Goal: Task Accomplishment & Management: Use online tool/utility

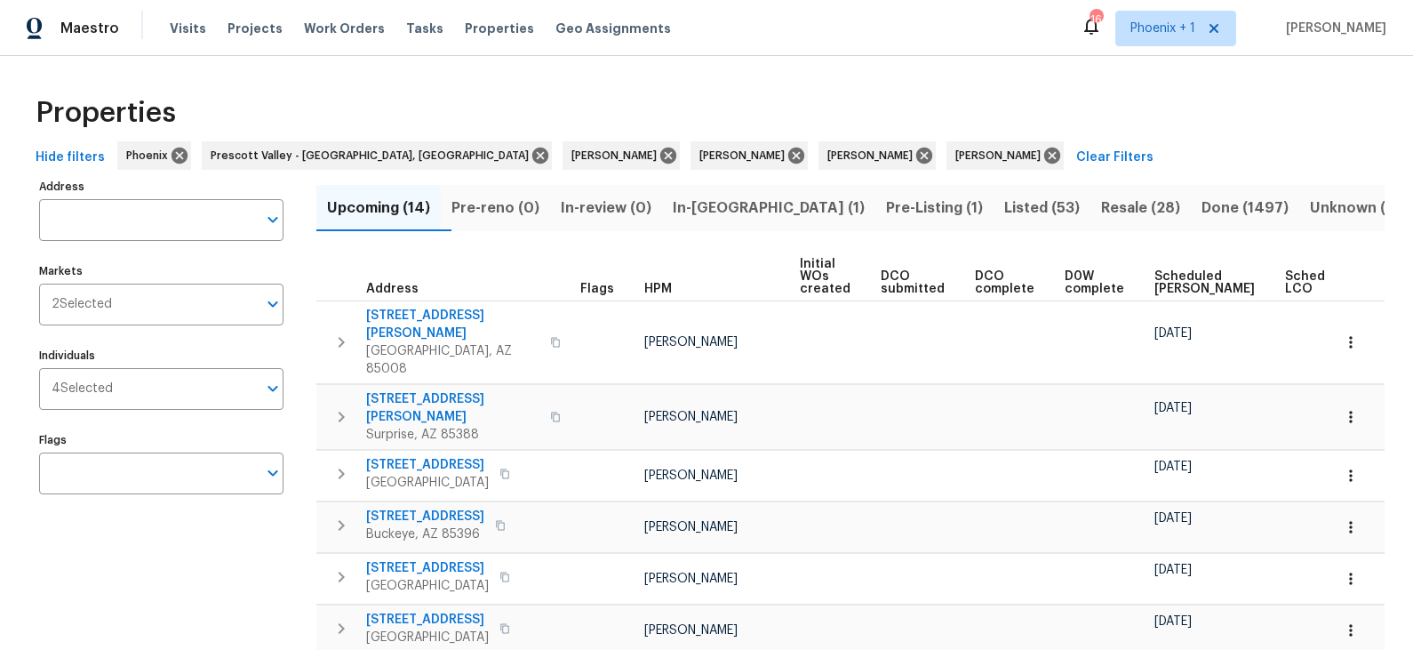
click at [886, 204] on span "Pre-Listing (1)" at bounding box center [934, 208] width 97 height 25
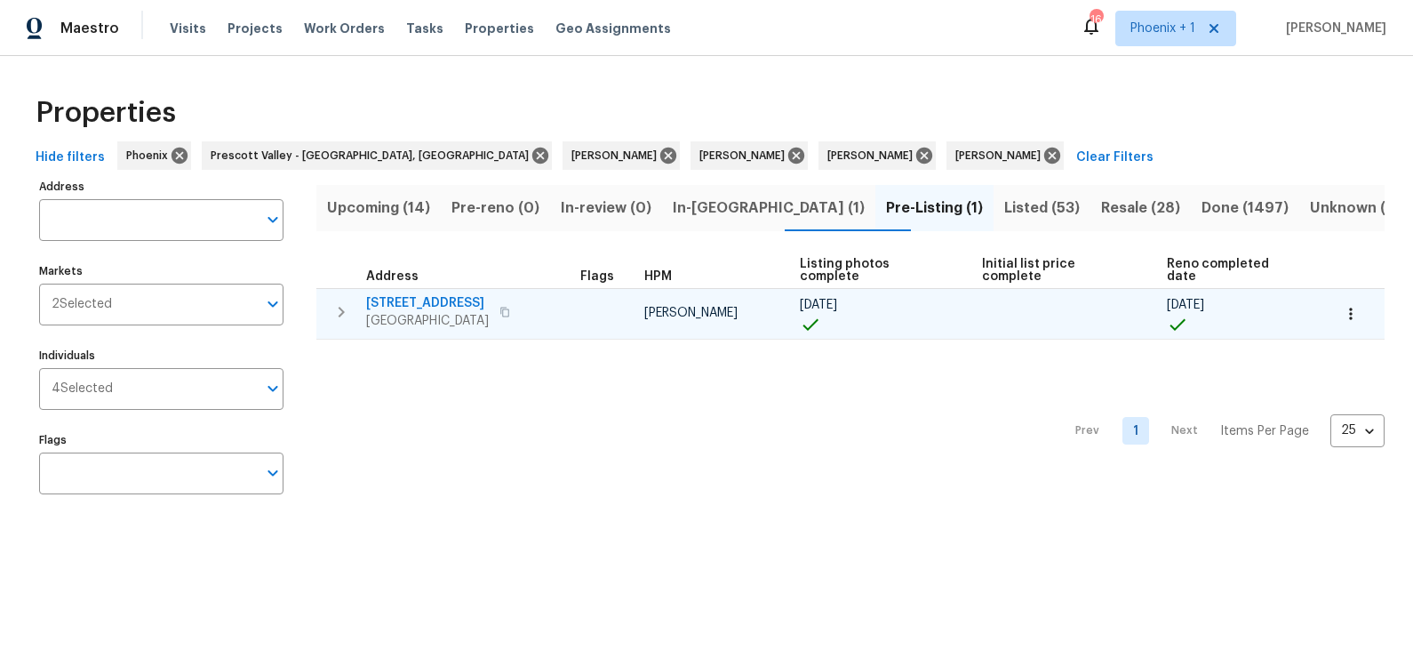
click at [436, 294] on span "1107 N Cherry" at bounding box center [427, 303] width 123 height 18
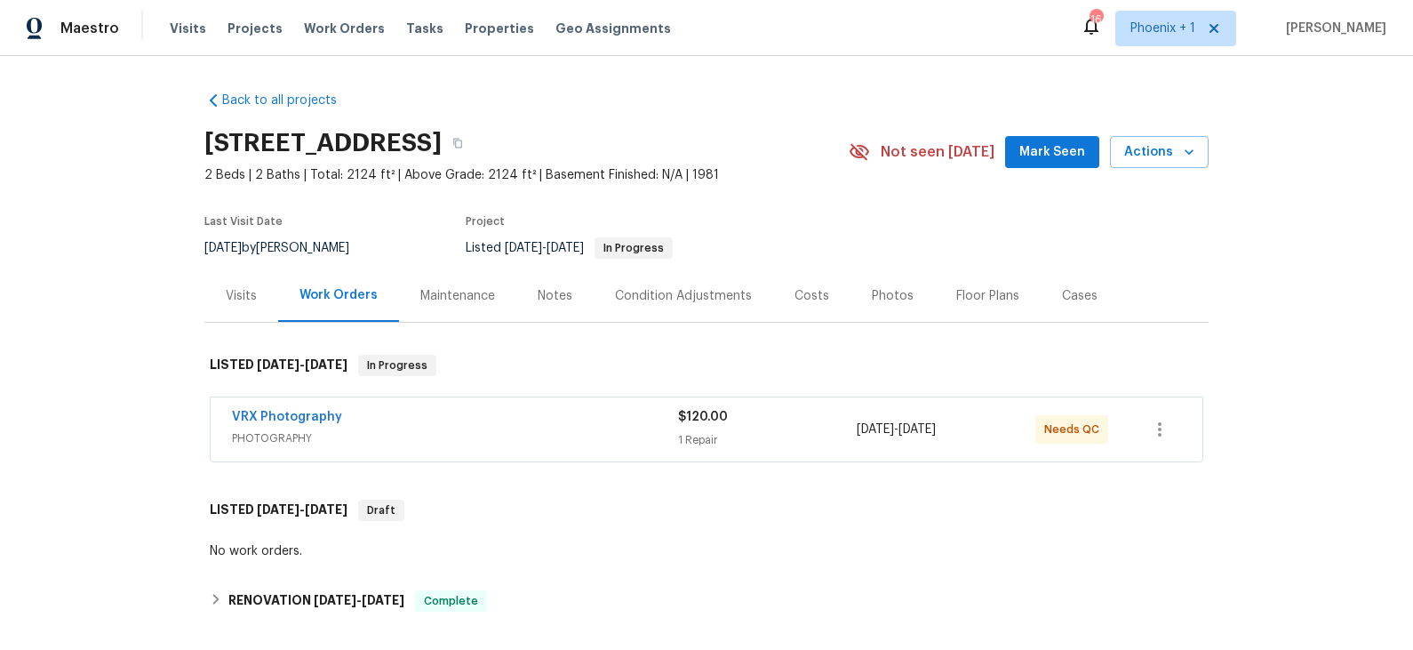
click at [890, 294] on div "Photos" at bounding box center [893, 296] width 42 height 18
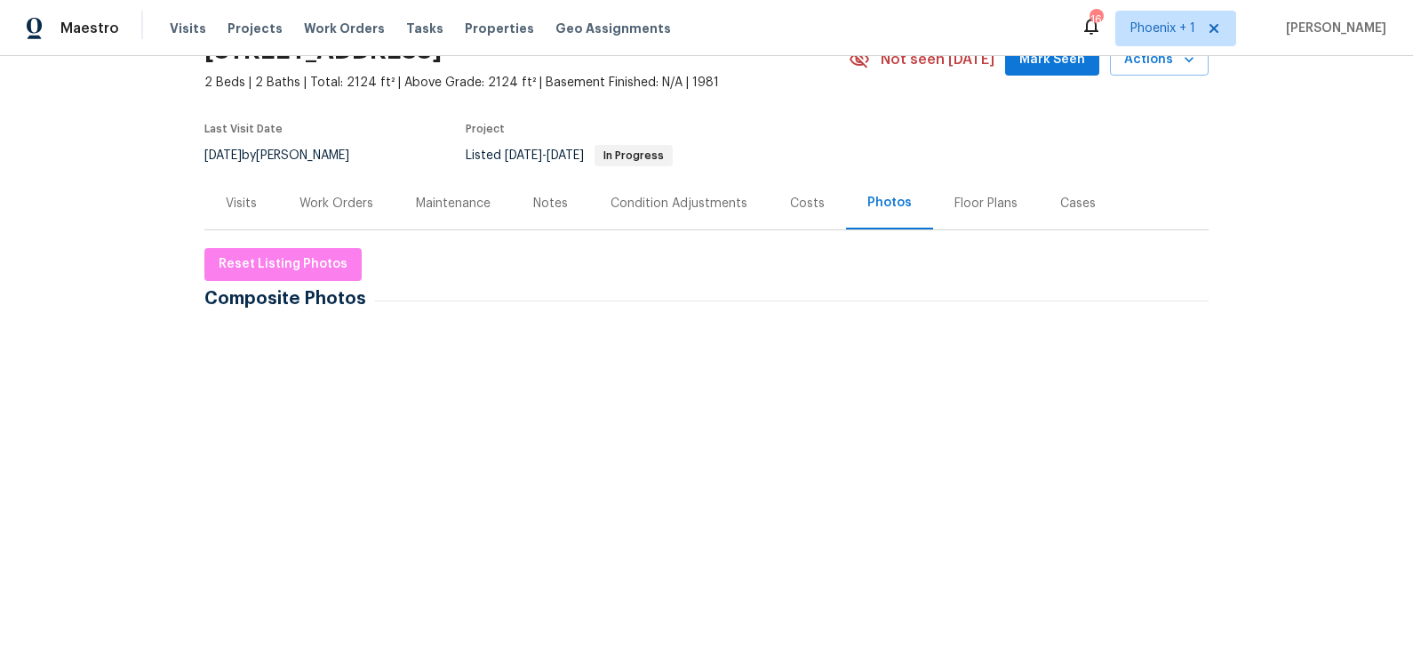
scroll to position [100, 0]
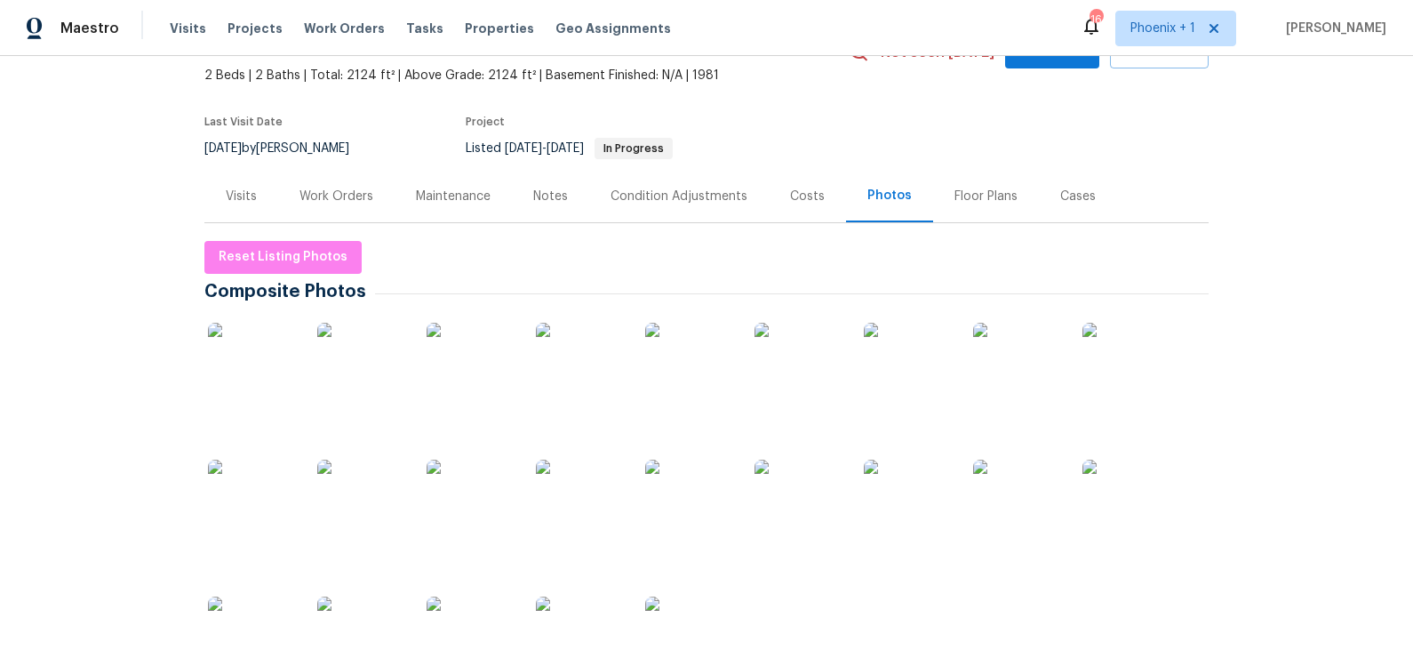
click at [252, 351] on img at bounding box center [252, 367] width 89 height 89
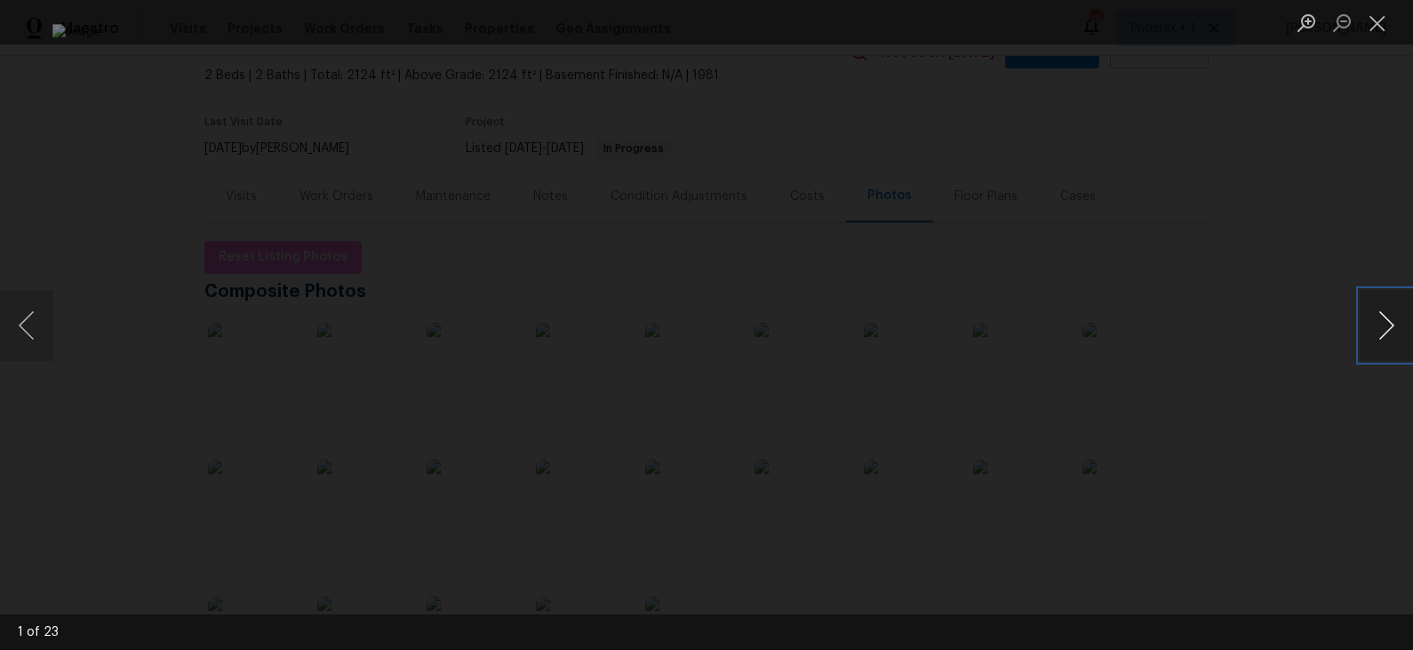
click at [1271, 326] on button "Next image" at bounding box center [1386, 325] width 53 height 71
click at [1271, 324] on button "Next image" at bounding box center [1386, 325] width 53 height 71
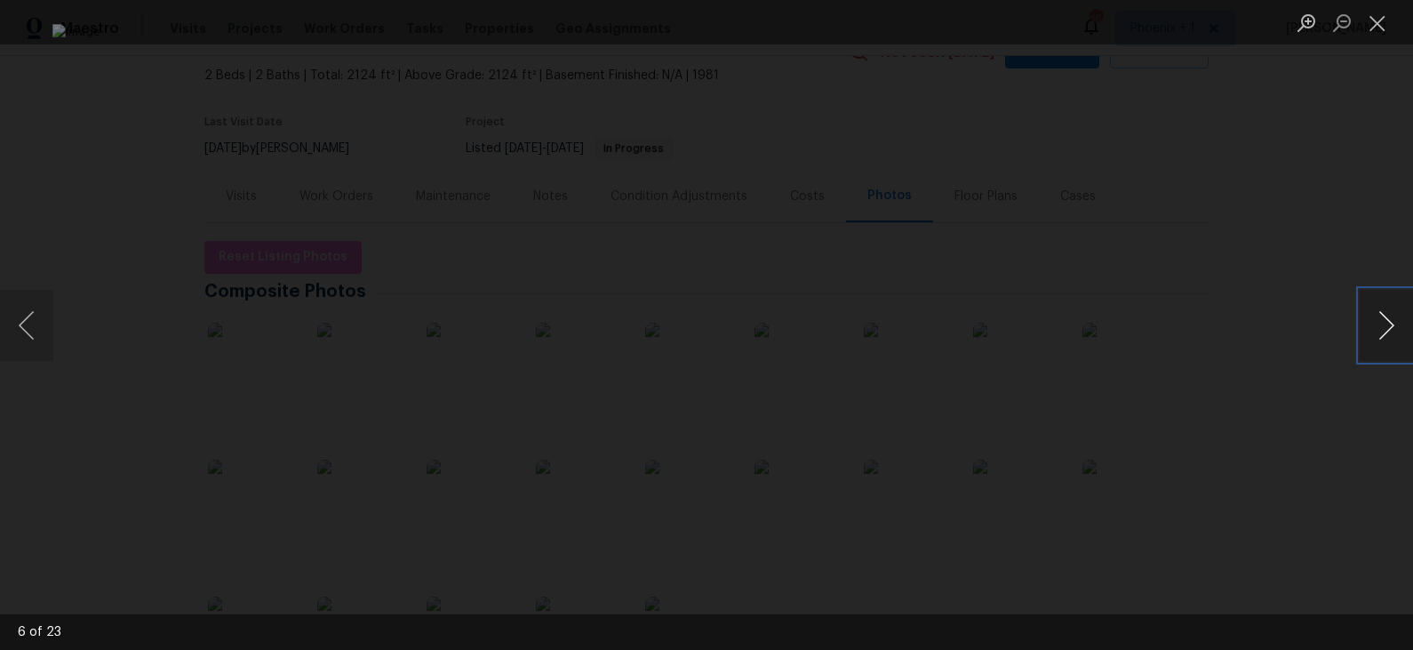
click at [1271, 324] on button "Next image" at bounding box center [1386, 325] width 53 height 71
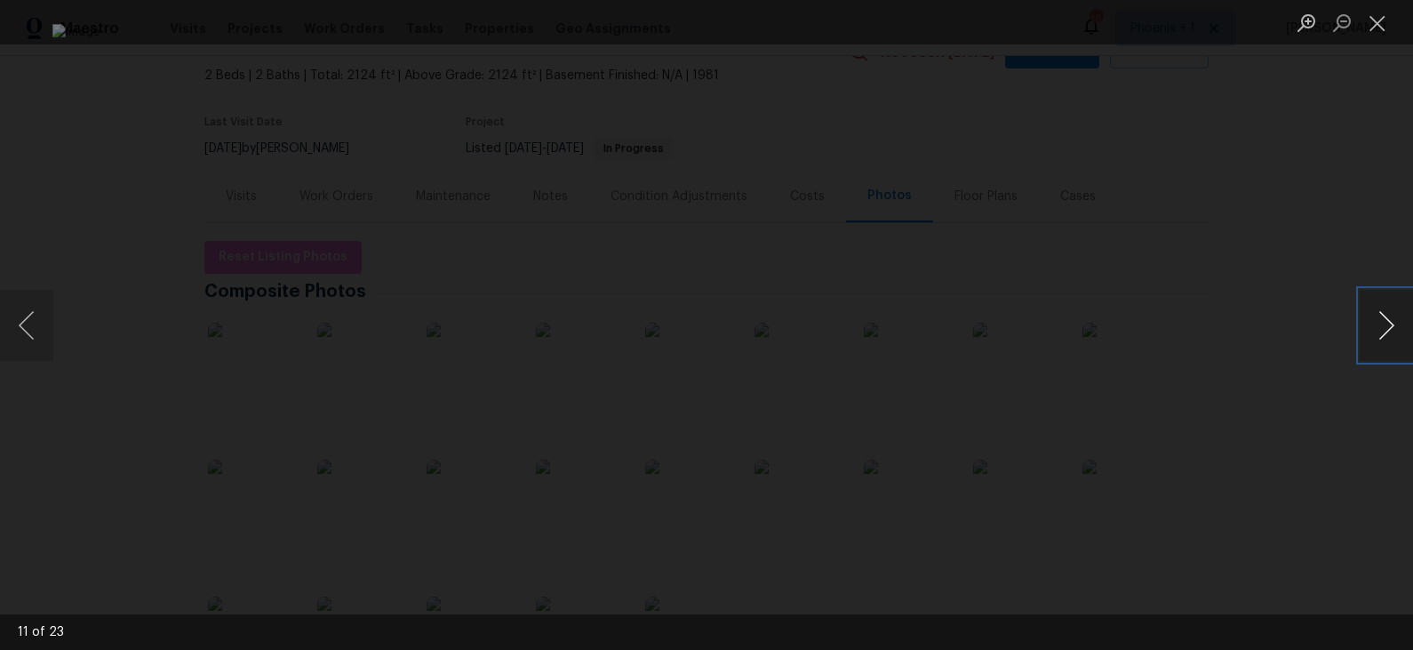
click at [1271, 324] on button "Next image" at bounding box center [1386, 325] width 53 height 71
click at [37, 316] on button "Previous image" at bounding box center [26, 325] width 53 height 71
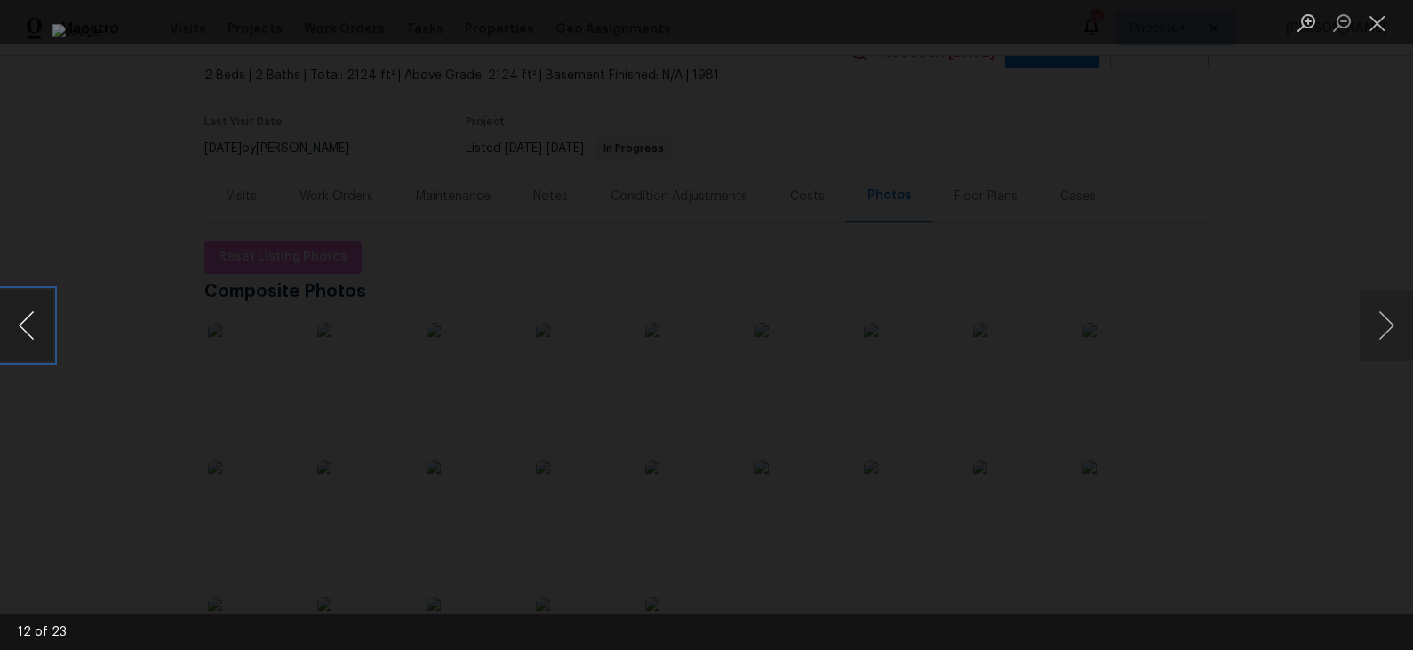
click at [37, 316] on button "Previous image" at bounding box center [26, 325] width 53 height 71
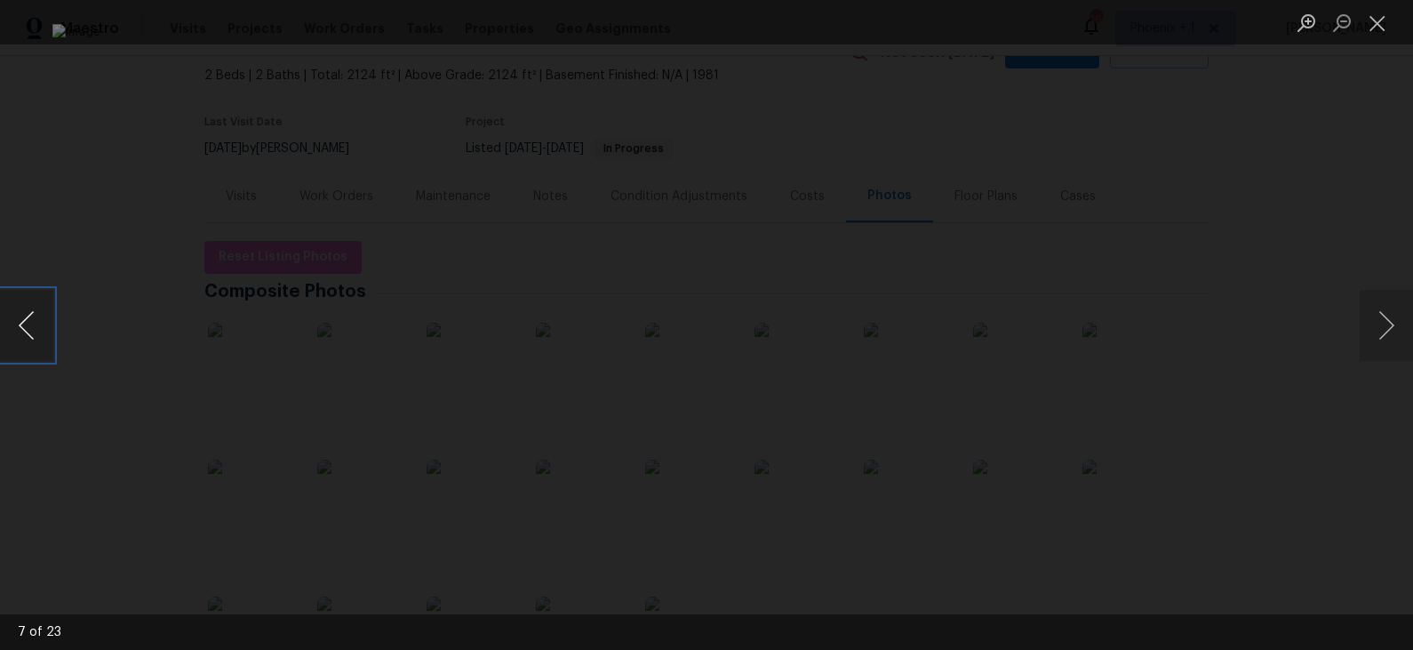
click at [37, 316] on button "Previous image" at bounding box center [26, 325] width 53 height 71
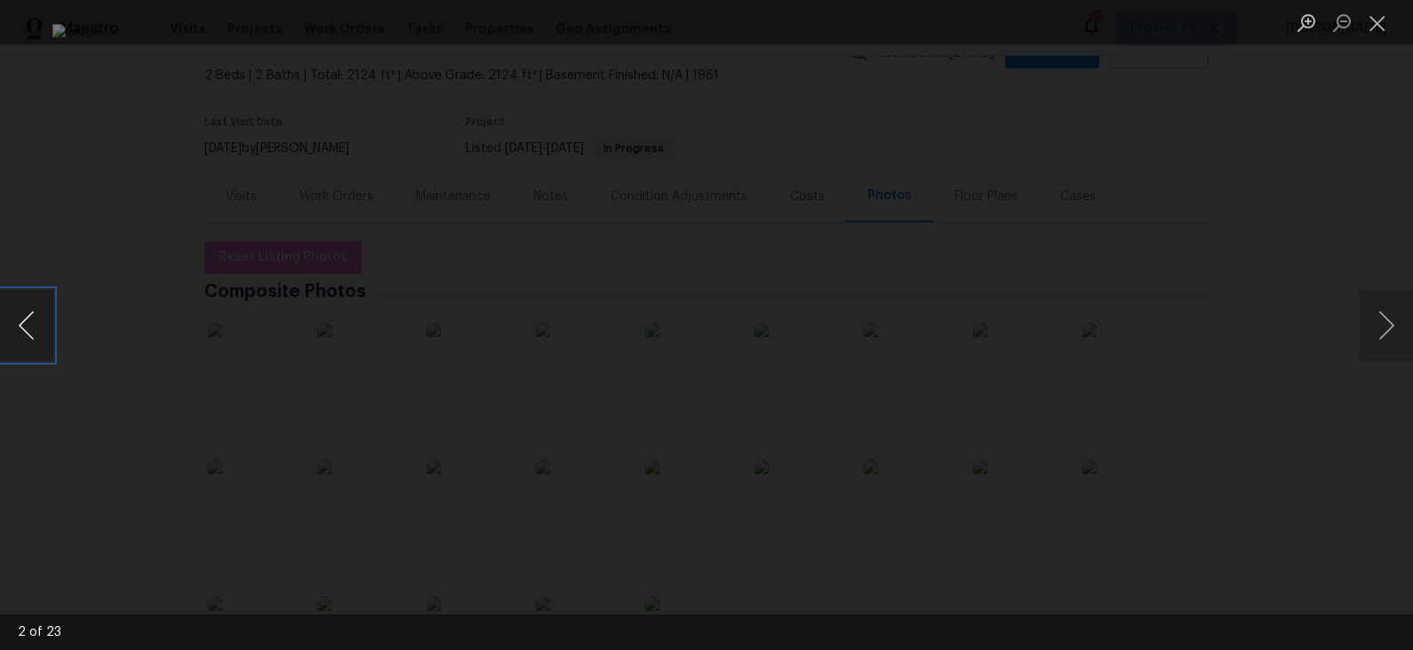
click at [37, 316] on button "Previous image" at bounding box center [26, 325] width 53 height 71
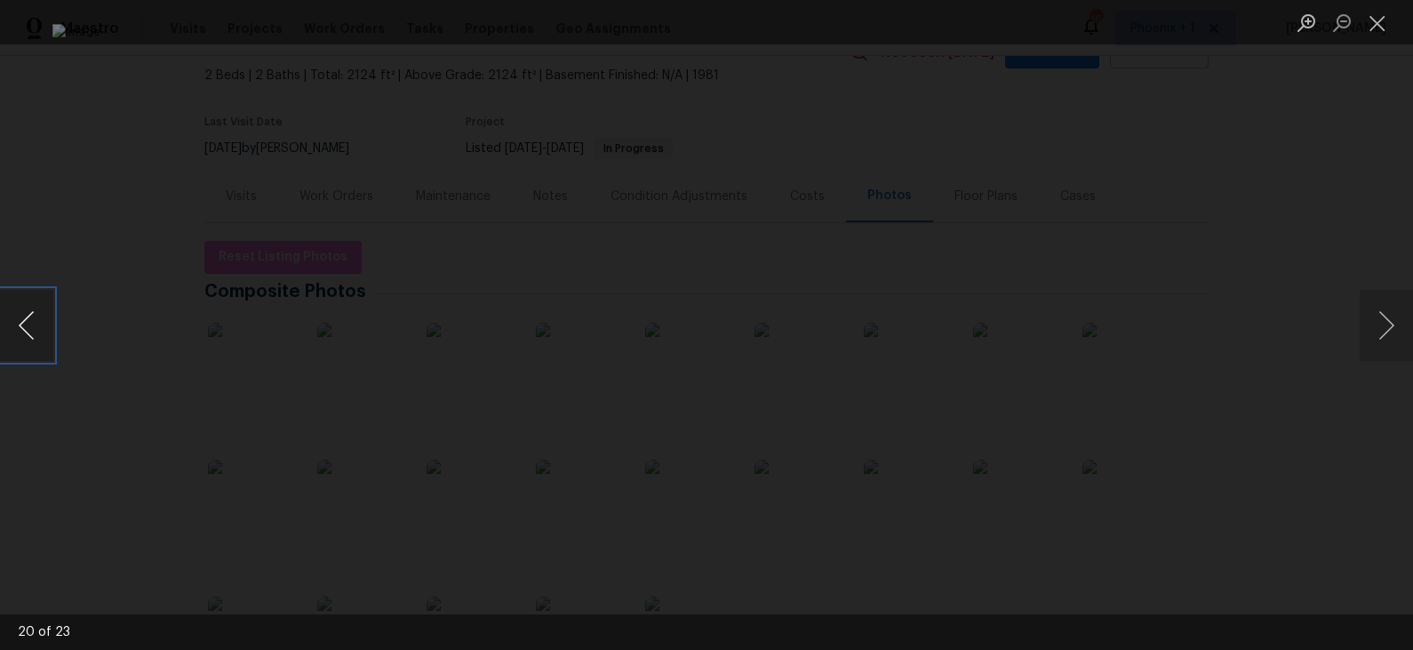
click at [37, 316] on button "Previous image" at bounding box center [26, 325] width 53 height 71
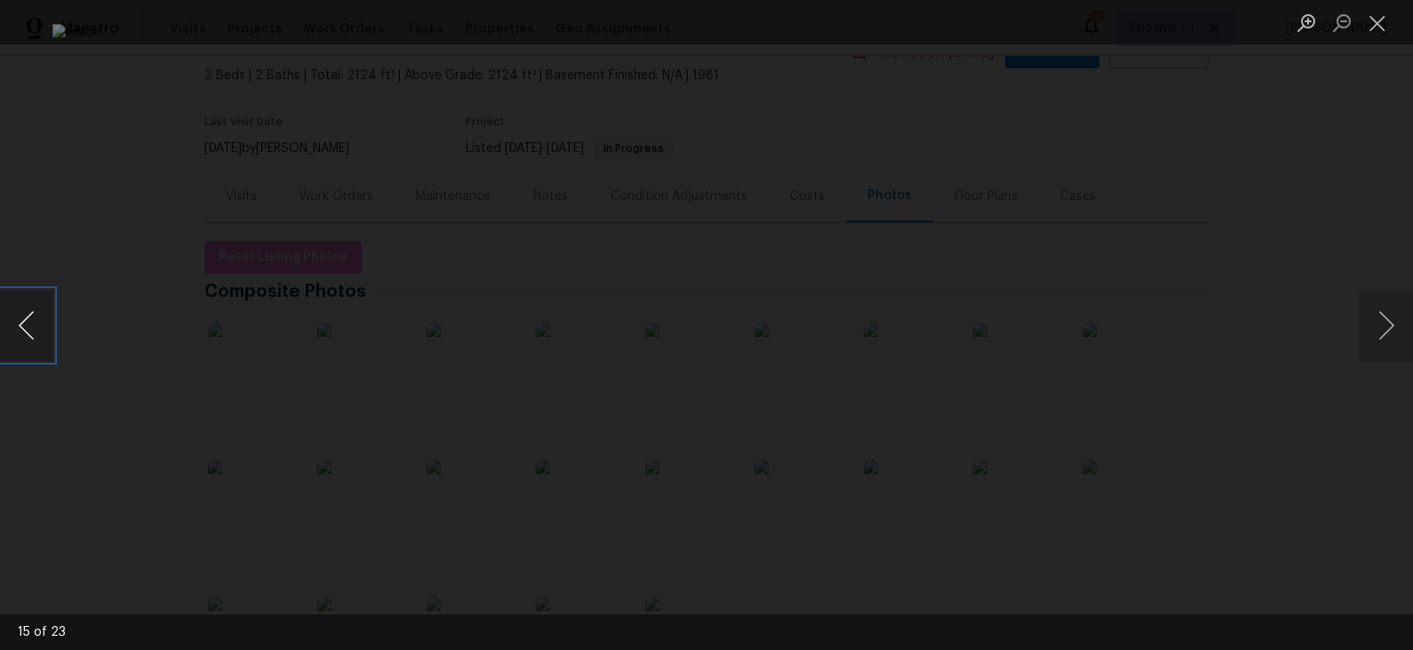
click at [37, 316] on button "Previous image" at bounding box center [26, 325] width 53 height 71
click at [122, 235] on div "Lightbox" at bounding box center [706, 325] width 1413 height 650
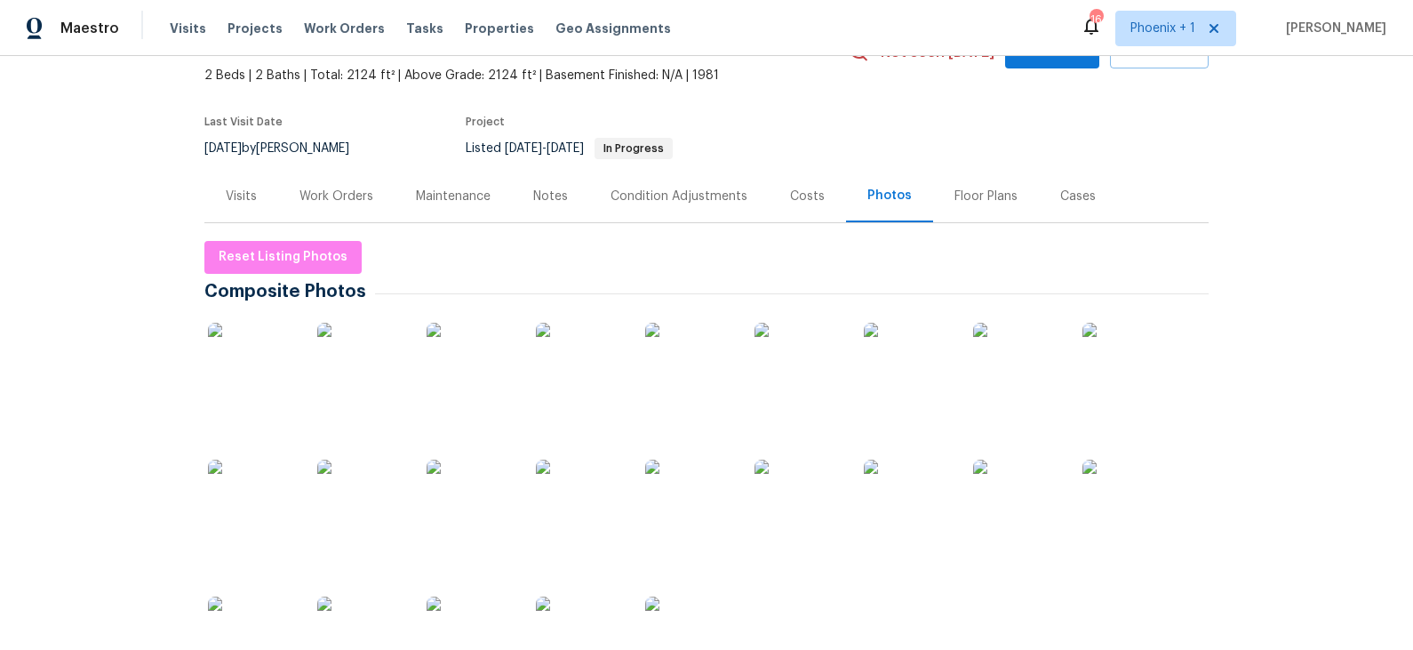
click at [814, 192] on div "Costs" at bounding box center [807, 197] width 35 height 18
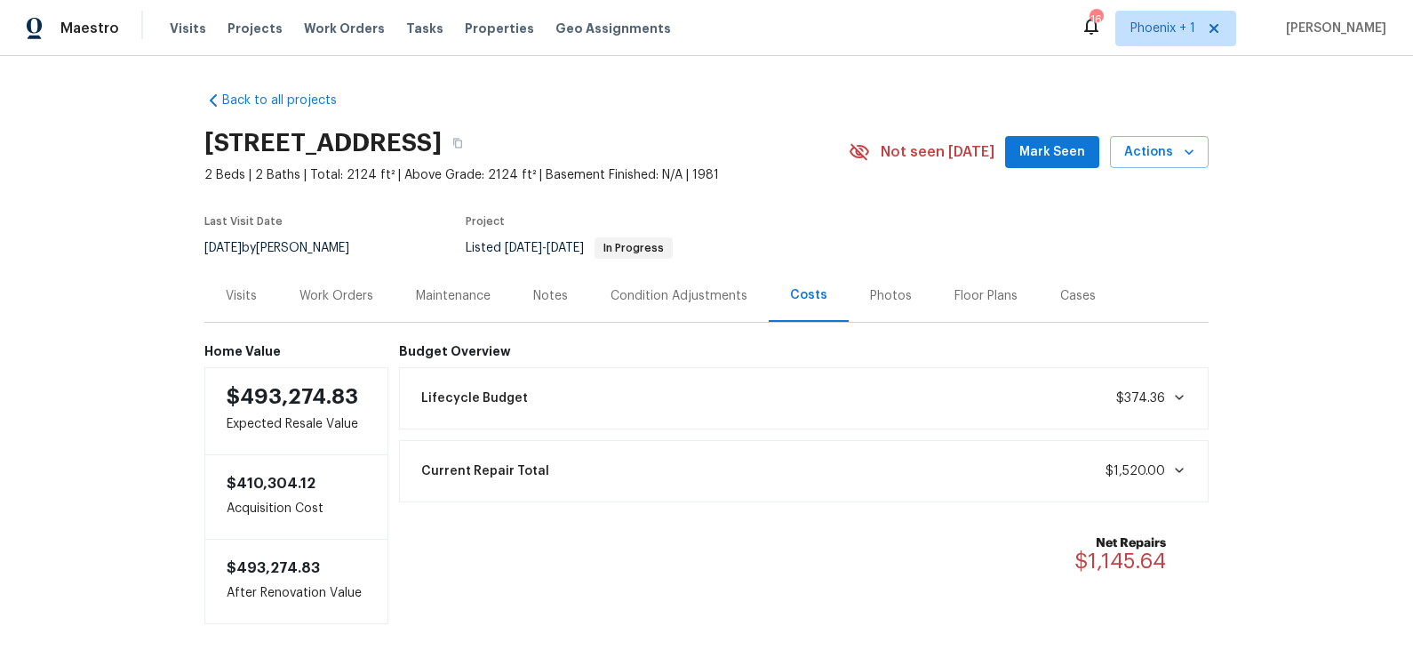
click at [673, 292] on div "Condition Adjustments" at bounding box center [679, 296] width 137 height 18
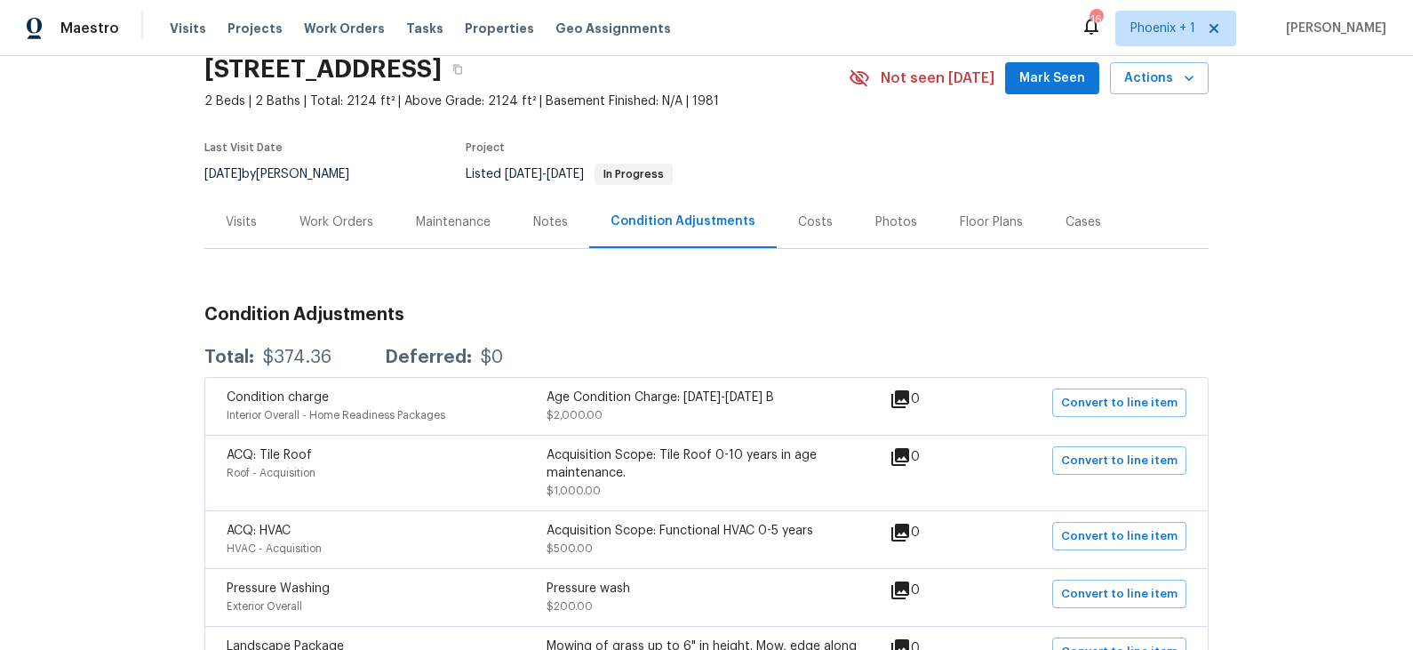
scroll to position [73, 0]
click at [242, 220] on div "Visits" at bounding box center [241, 223] width 31 height 18
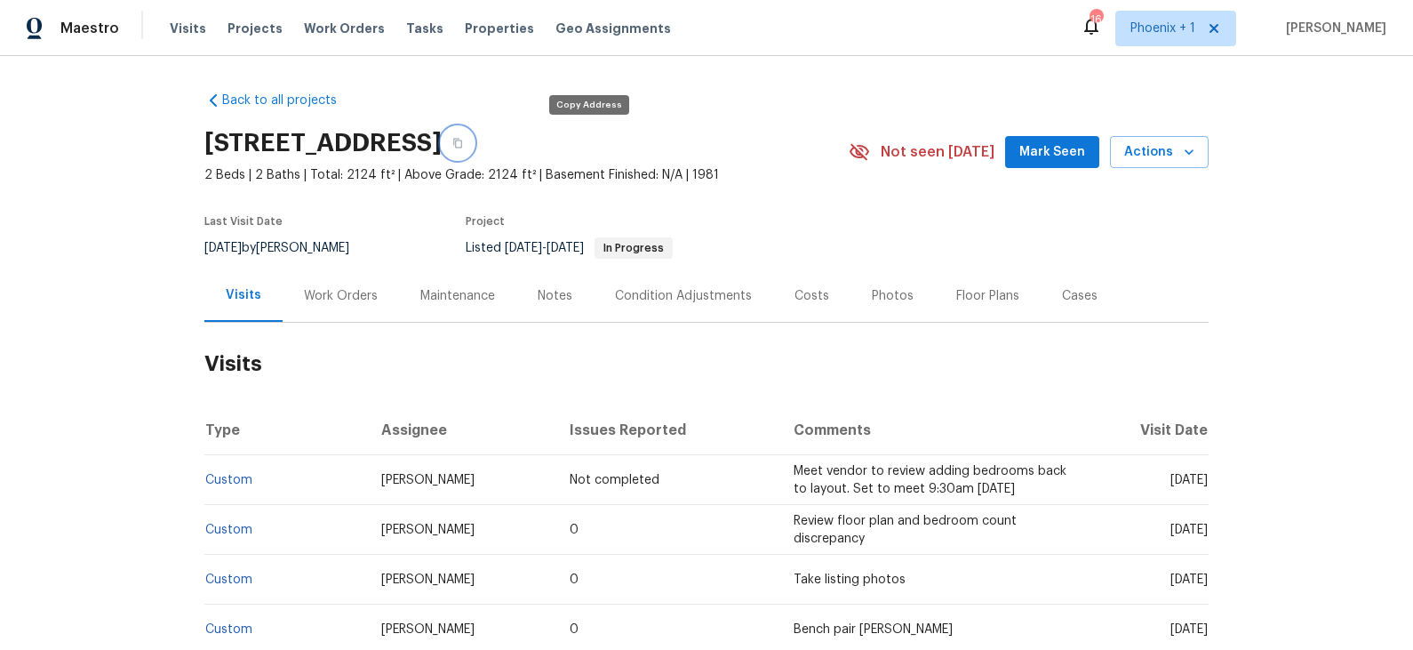
click at [463, 141] on icon "button" at bounding box center [457, 143] width 11 height 11
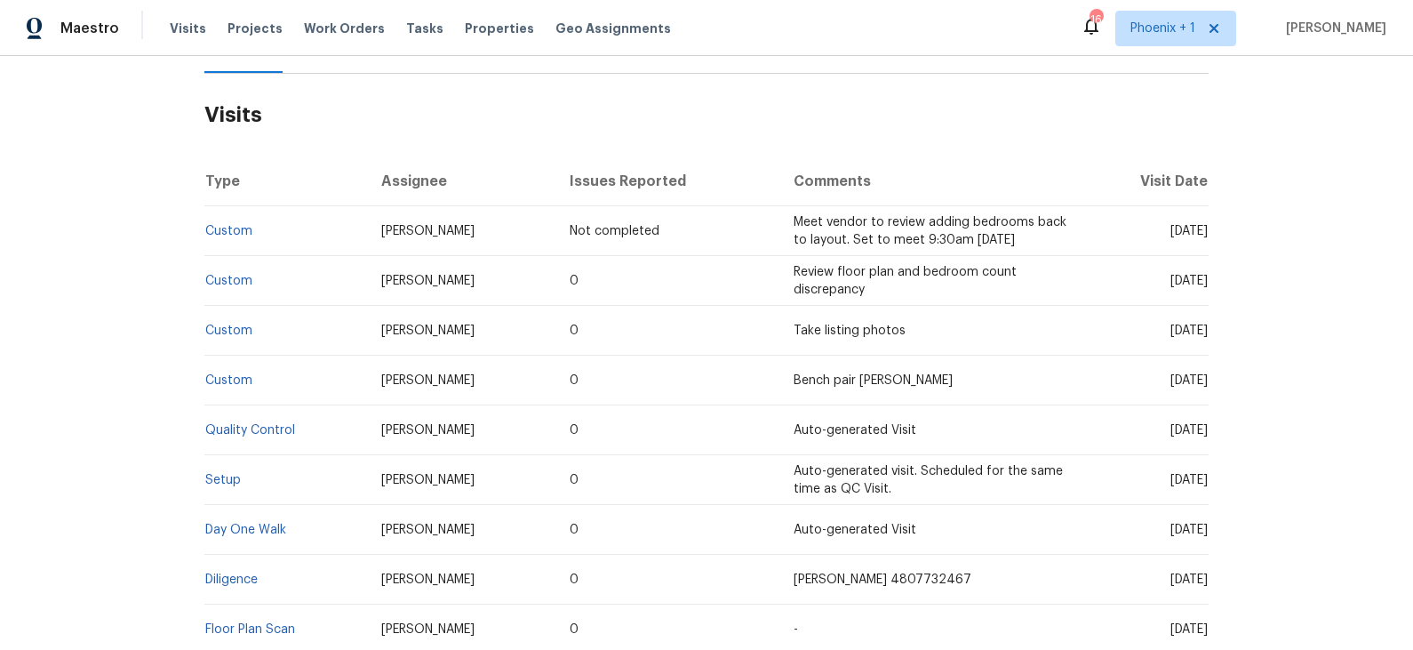
scroll to position [373, 0]
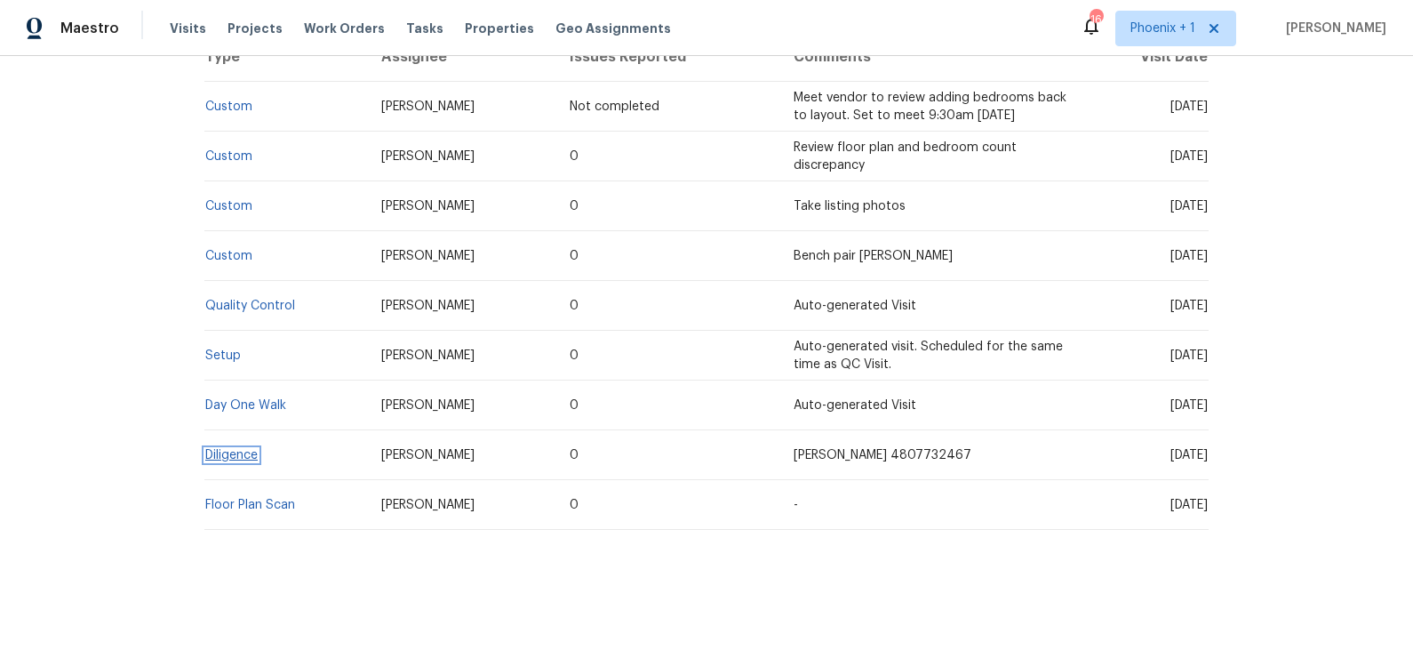
click at [244, 453] on link "Diligence" at bounding box center [231, 455] width 52 height 12
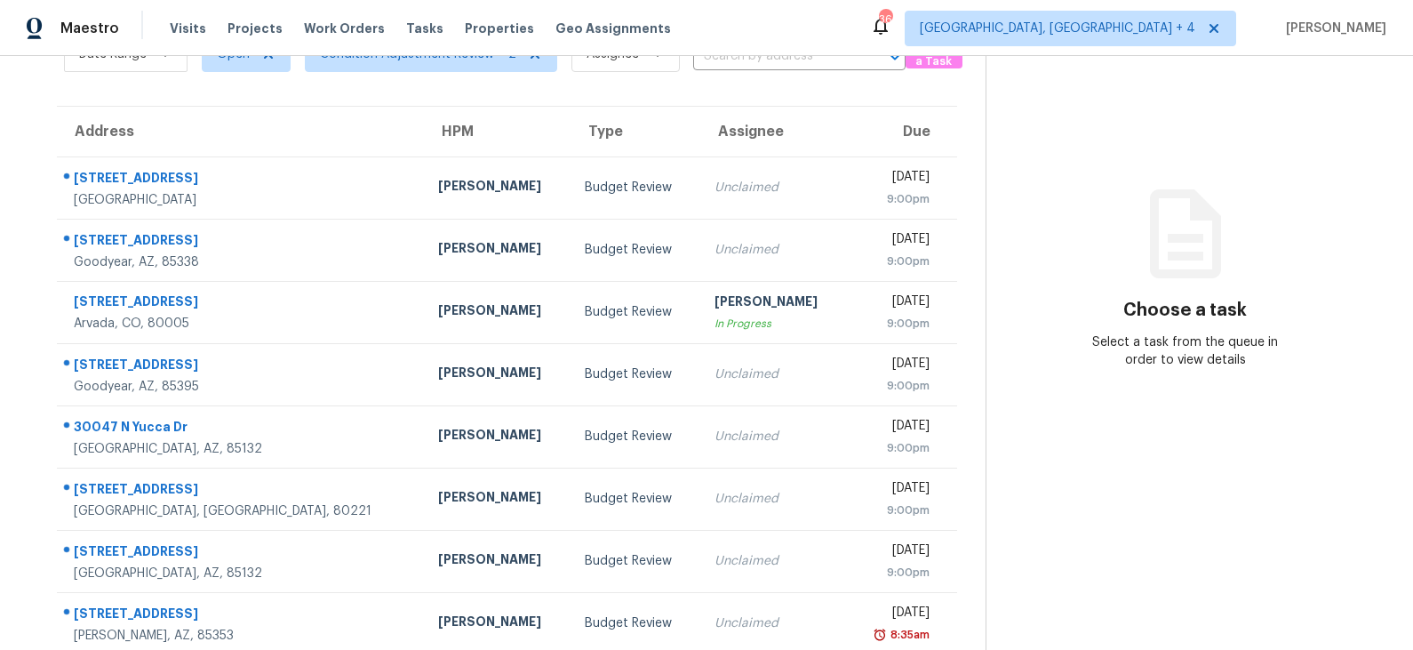
scroll to position [117, 0]
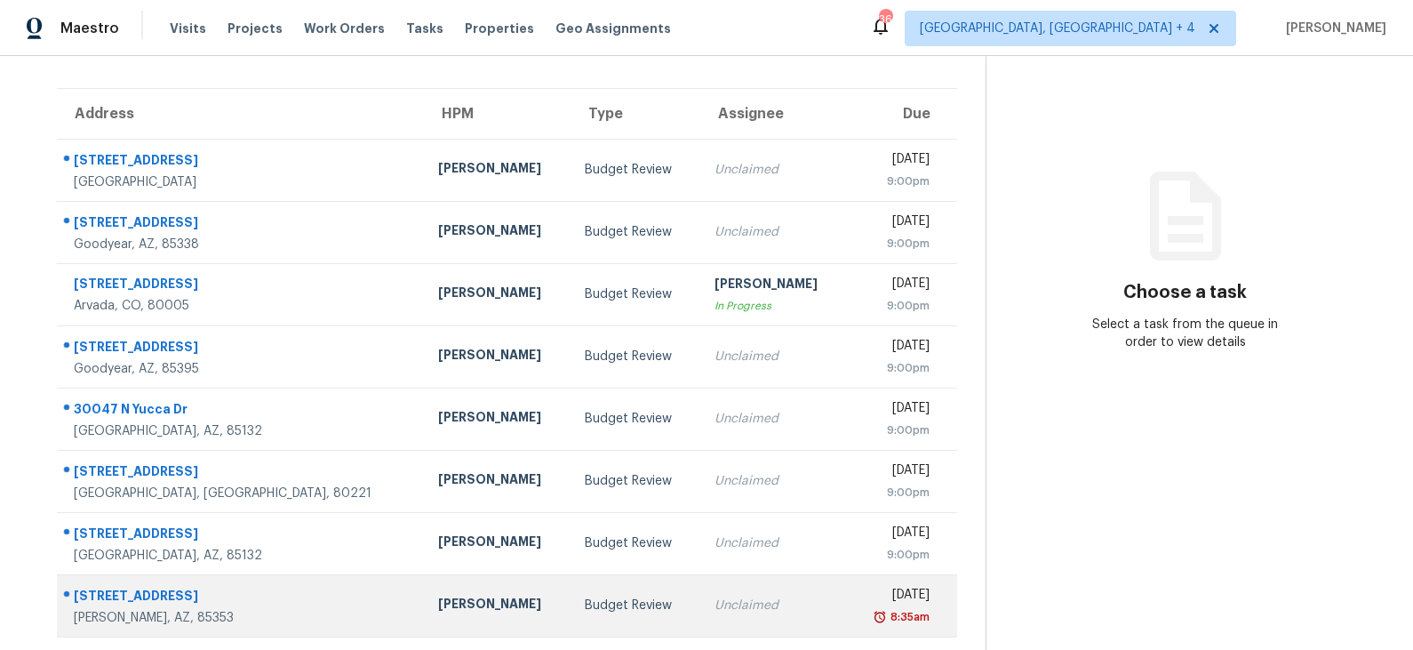
click at [585, 605] on div "Budget Review" at bounding box center [635, 605] width 100 height 18
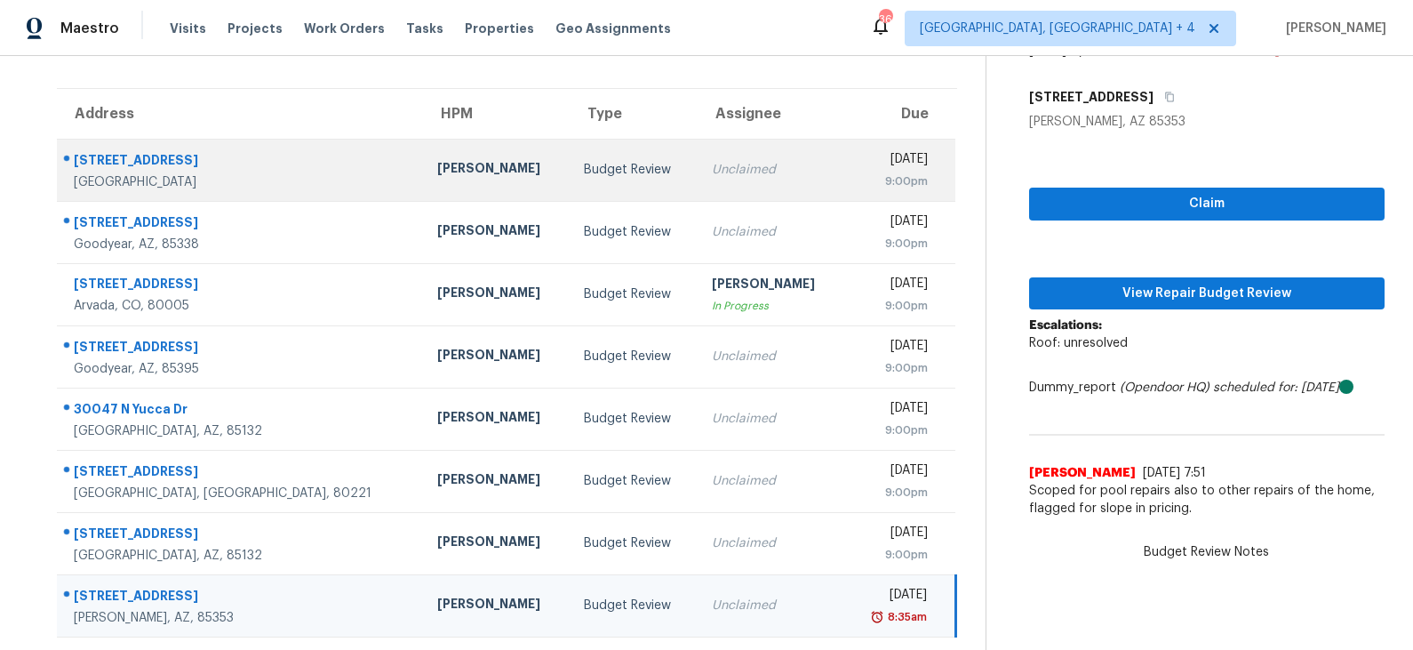
click at [573, 188] on td "Budget Review" at bounding box center [634, 170] width 129 height 62
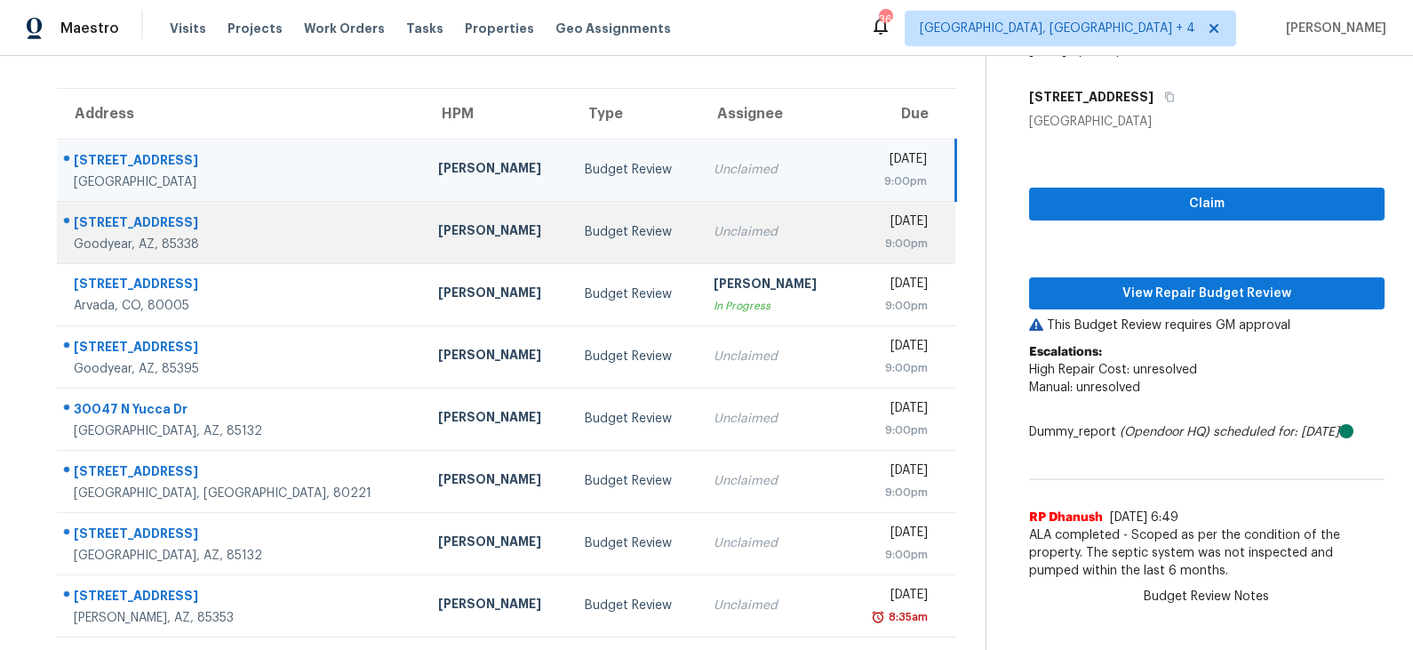
click at [586, 237] on div "Budget Review" at bounding box center [635, 232] width 100 height 18
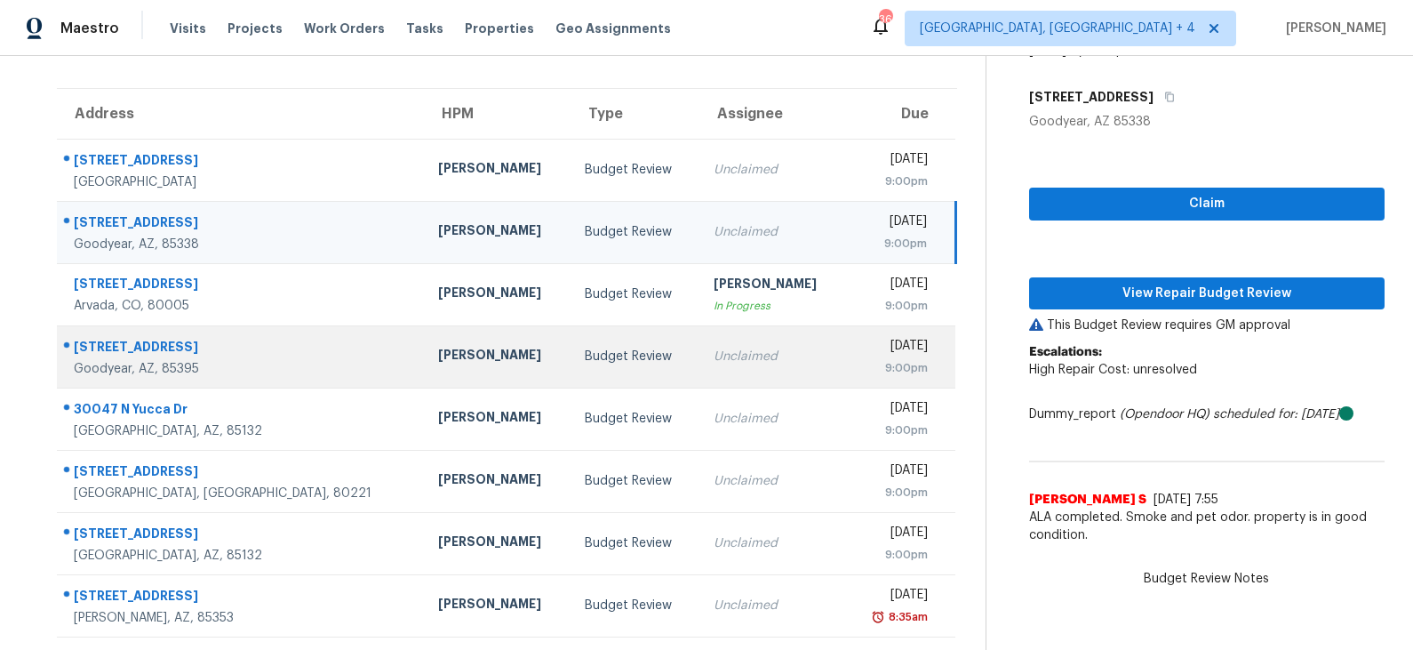
click at [579, 346] on td "Budget Review" at bounding box center [635, 356] width 129 height 62
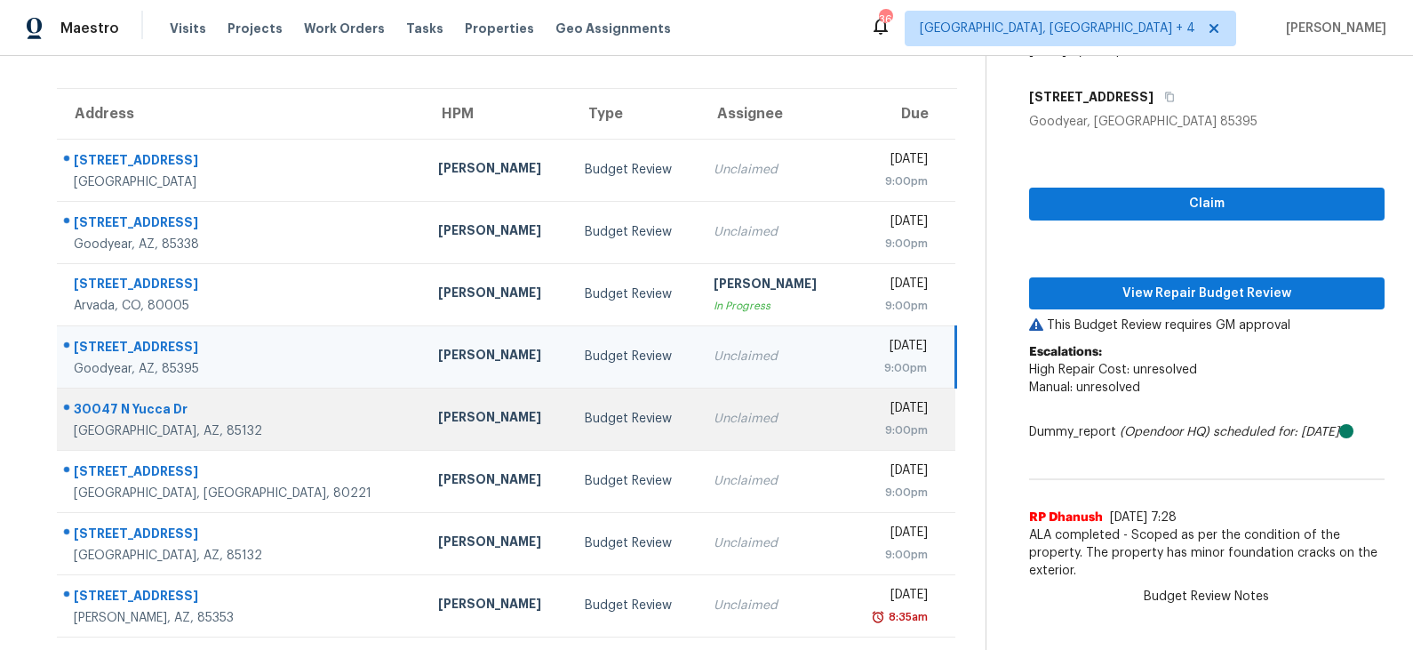
click at [585, 418] on div "Budget Review" at bounding box center [635, 419] width 100 height 18
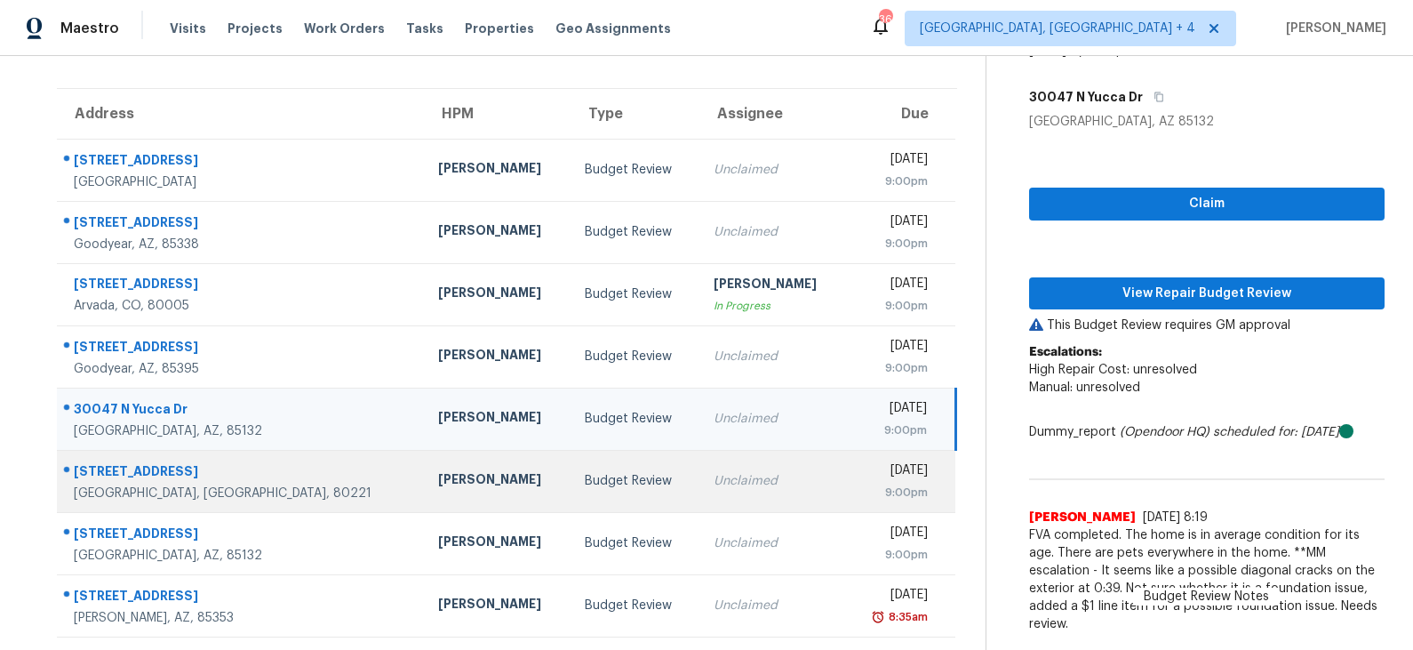
click at [585, 473] on div "Budget Review" at bounding box center [635, 481] width 100 height 18
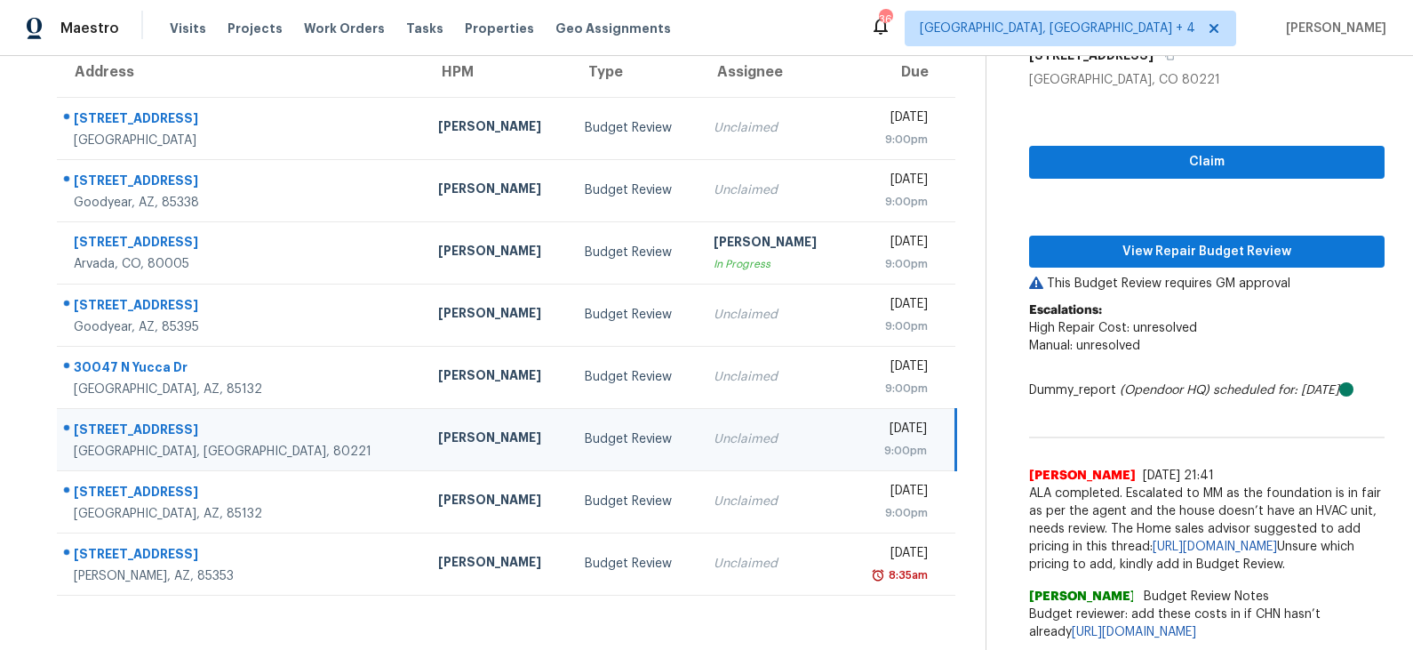
click at [585, 473] on td "Budget Review" at bounding box center [635, 501] width 129 height 62
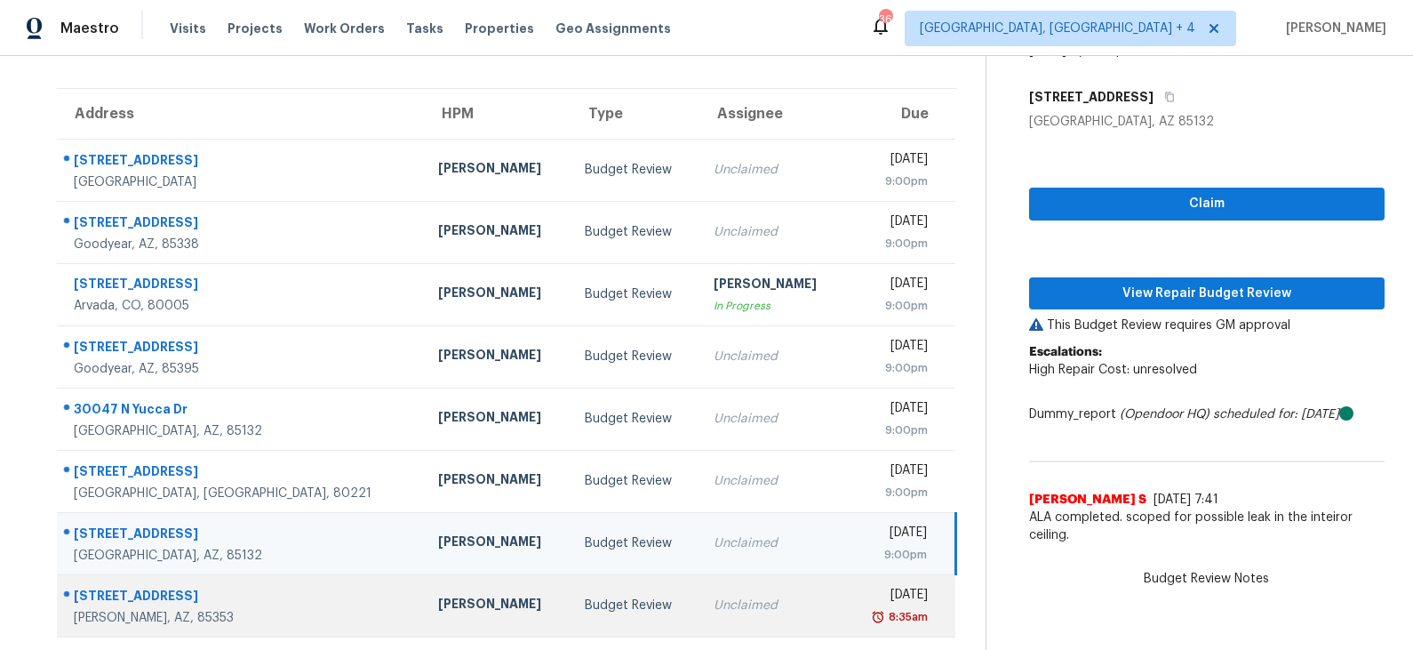
click at [585, 605] on div "Budget Review" at bounding box center [635, 605] width 100 height 18
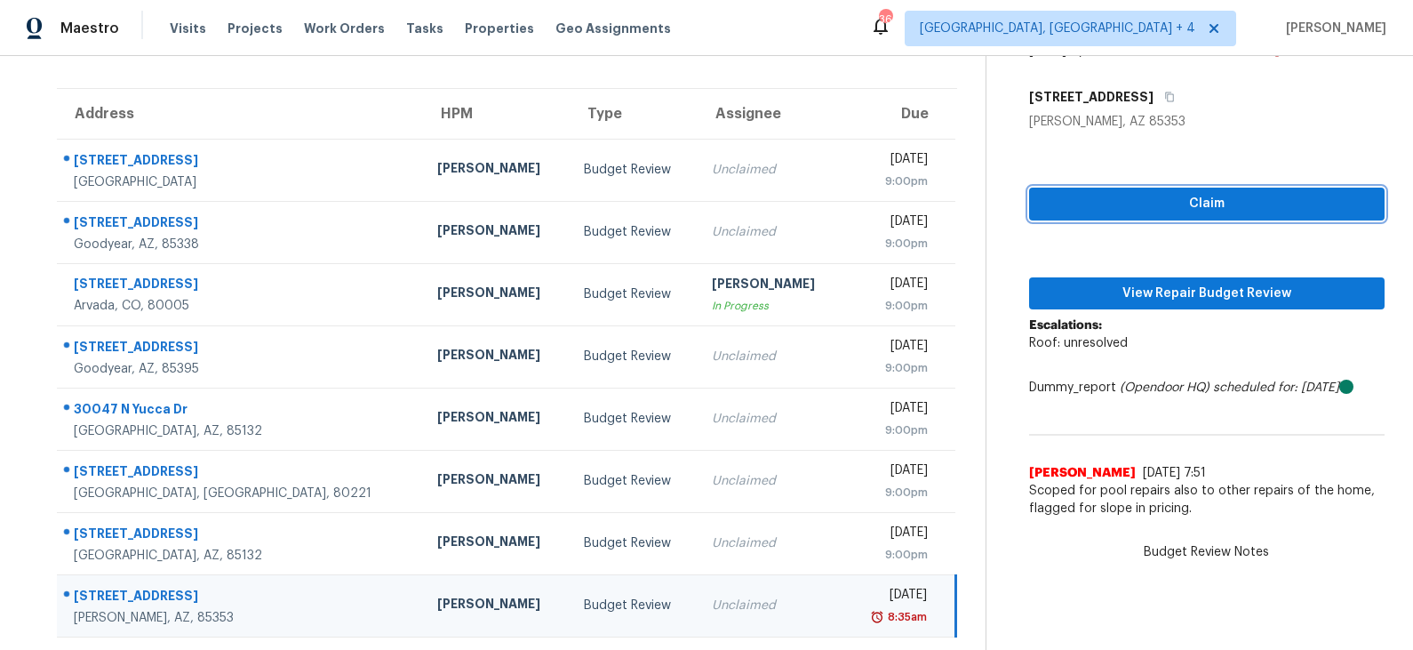
click at [1147, 188] on button "Claim" at bounding box center [1207, 204] width 356 height 33
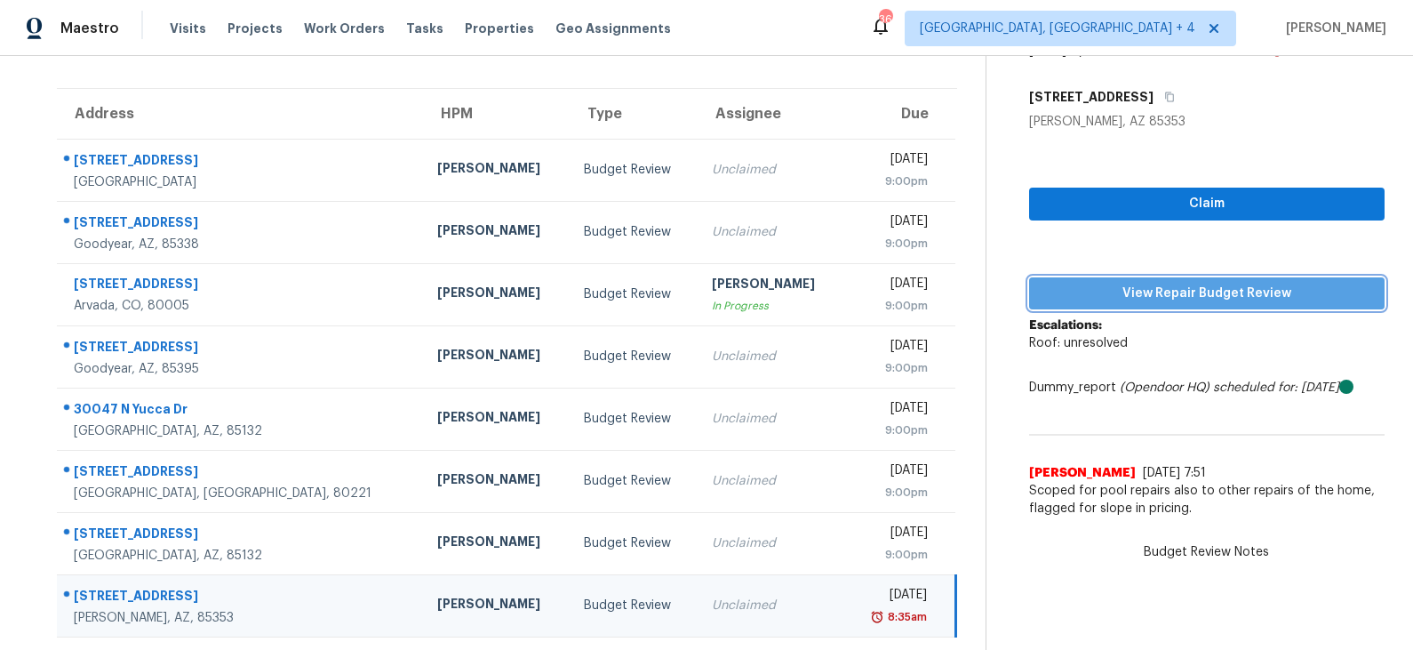
click at [1141, 291] on span "View Repair Budget Review" at bounding box center [1207, 294] width 327 height 22
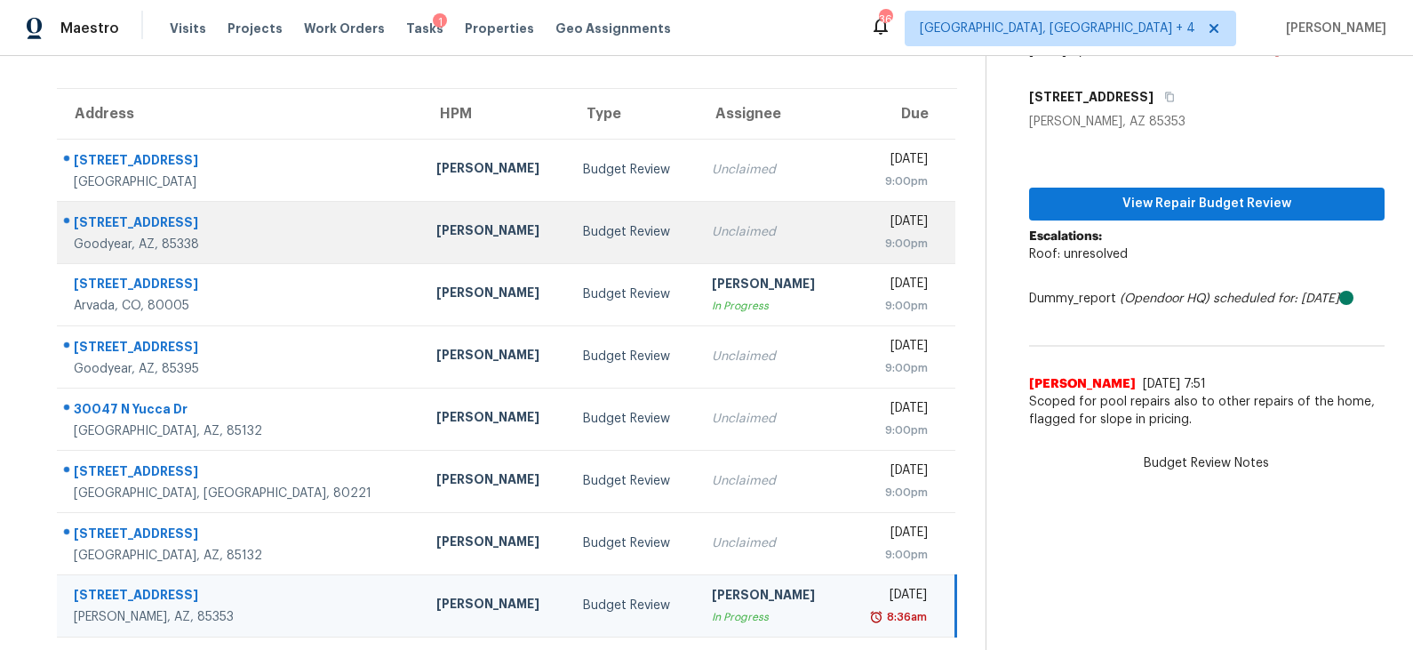
scroll to position [0, 0]
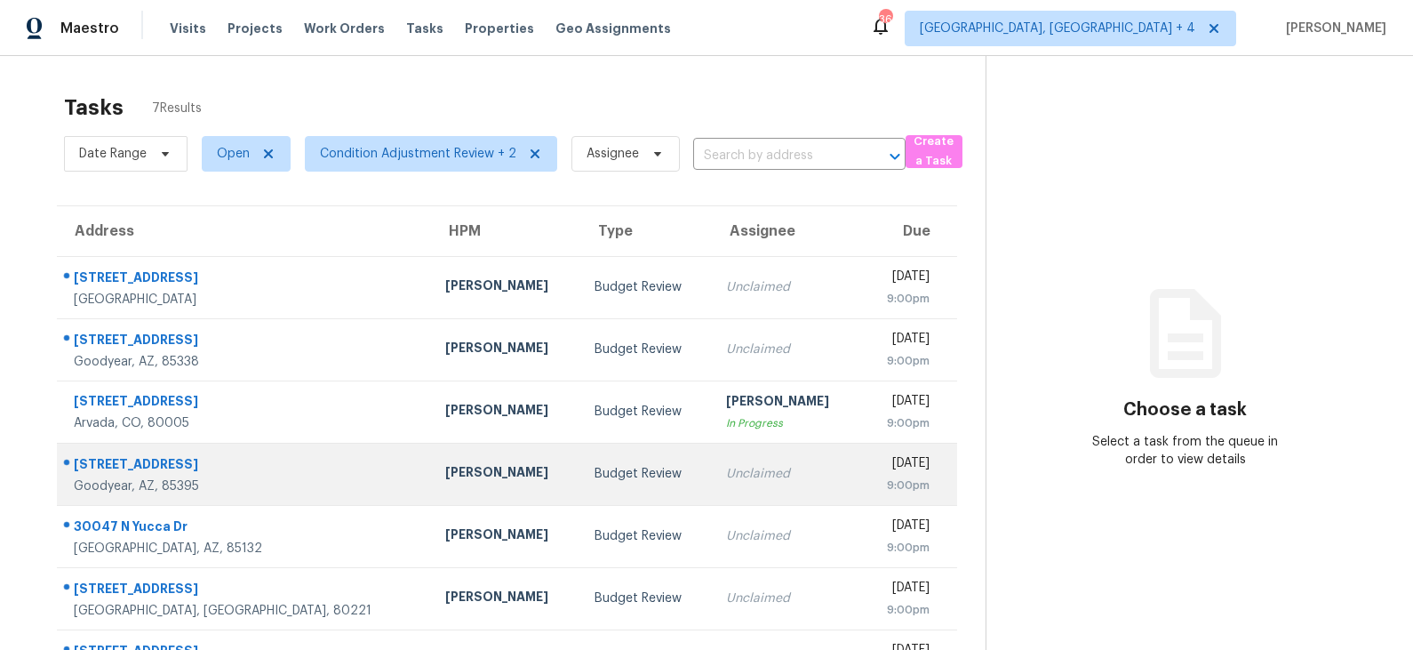
scroll to position [55, 0]
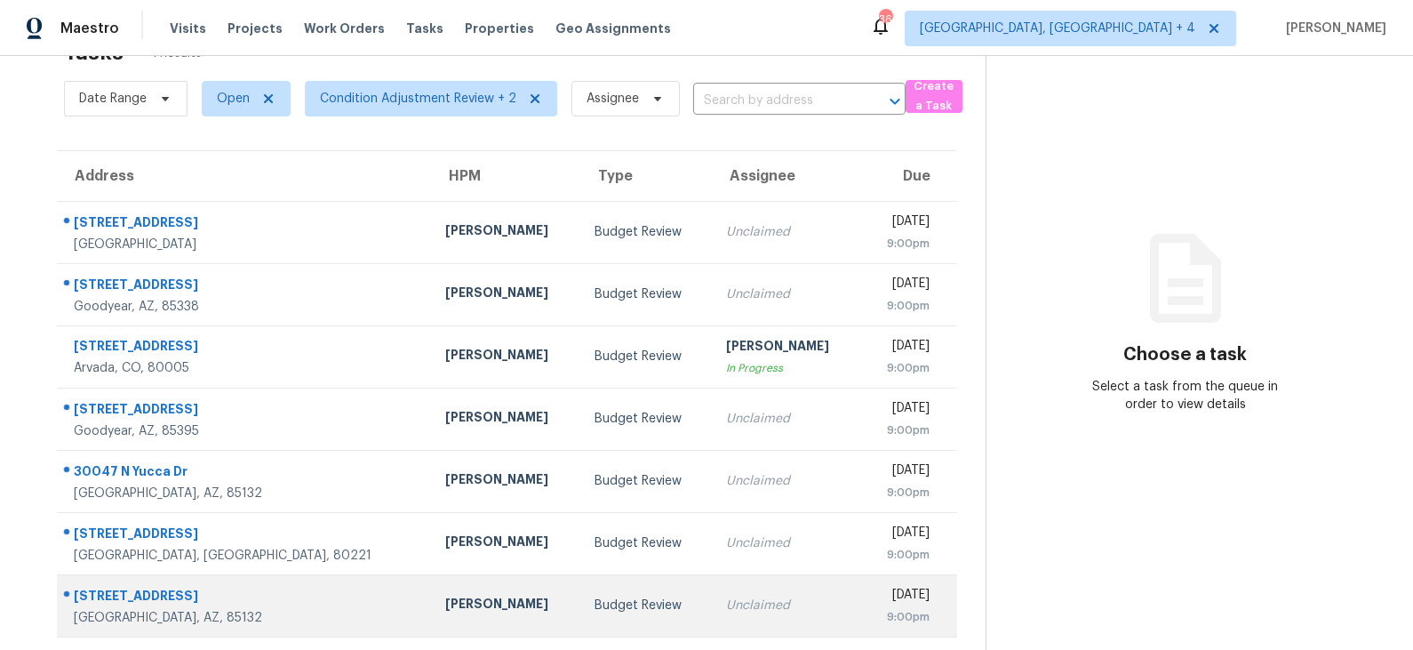
click at [595, 600] on div "Budget Review" at bounding box center [646, 605] width 103 height 18
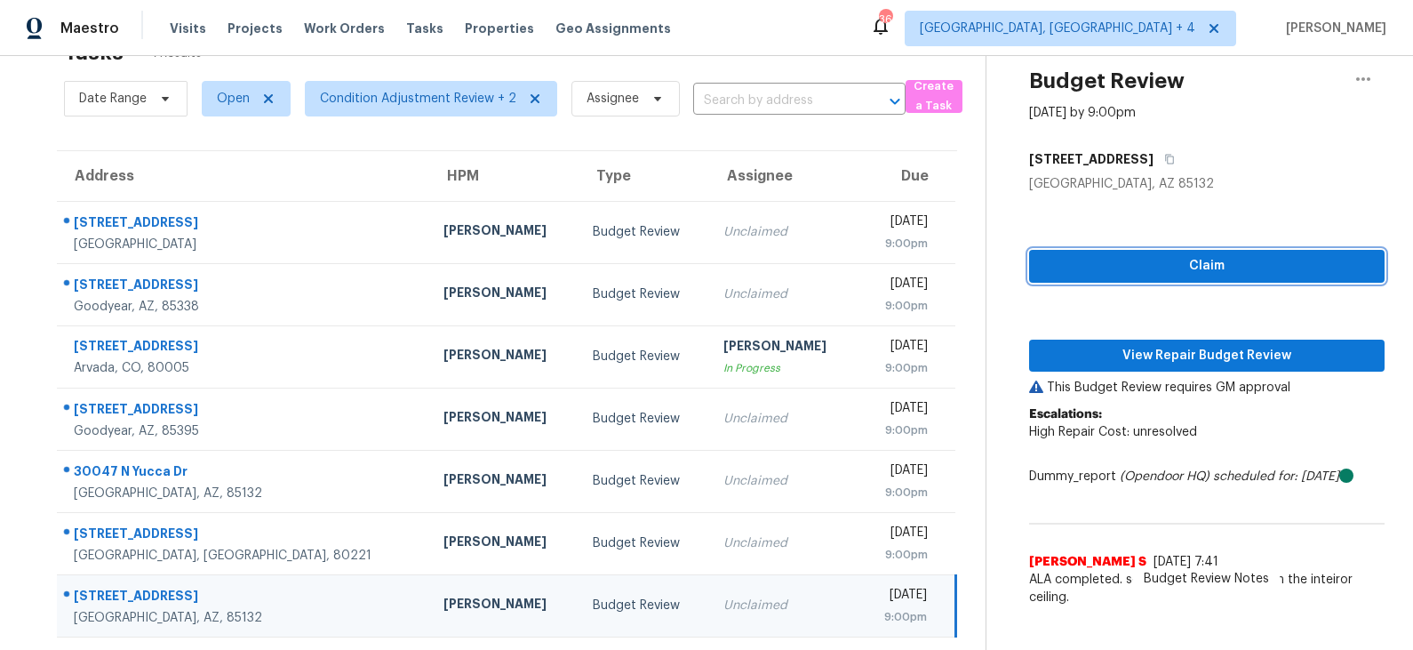
click at [1159, 267] on span "Claim" at bounding box center [1207, 266] width 327 height 22
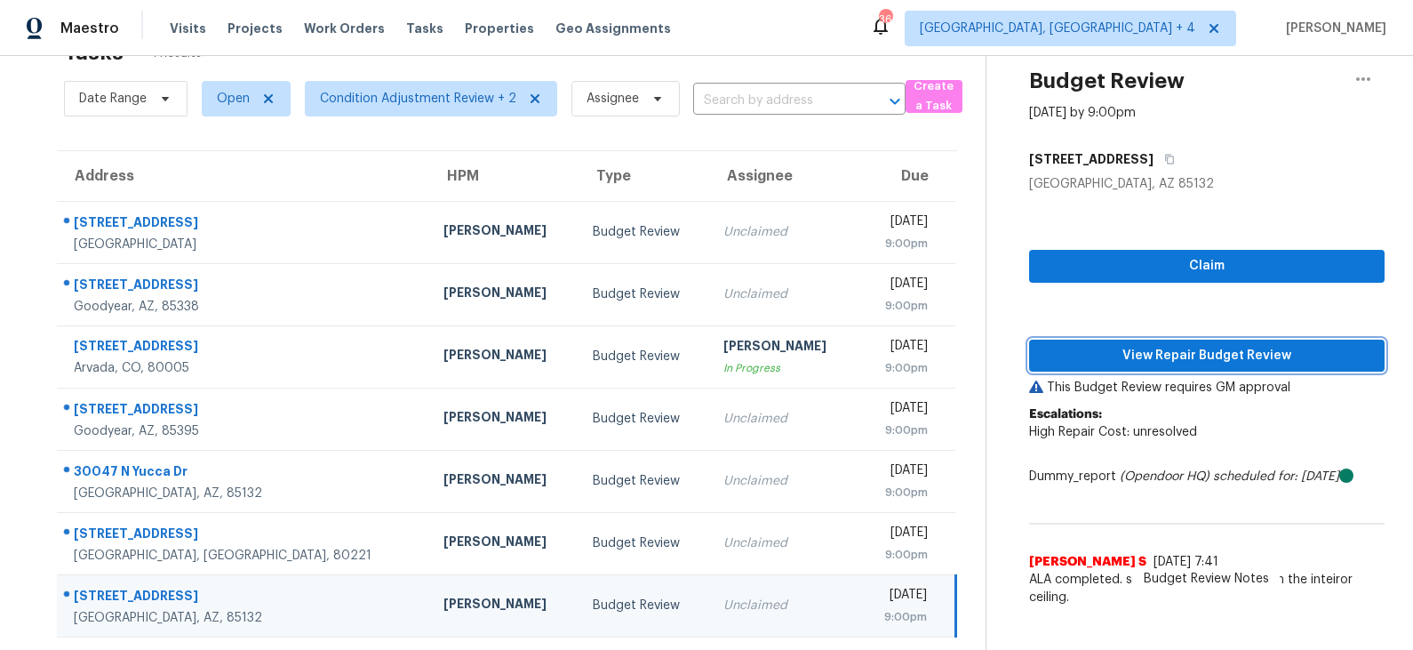
click at [1148, 354] on span "View Repair Budget Review" at bounding box center [1207, 356] width 327 height 22
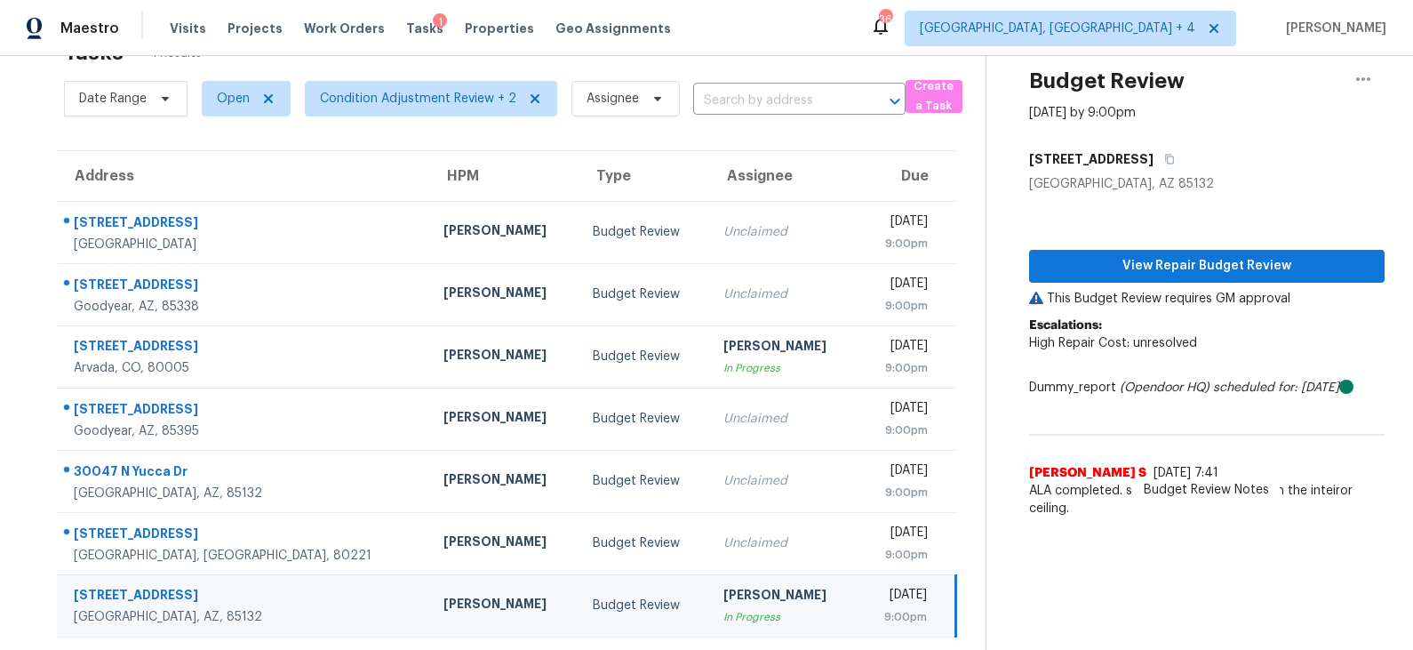
scroll to position [0, 0]
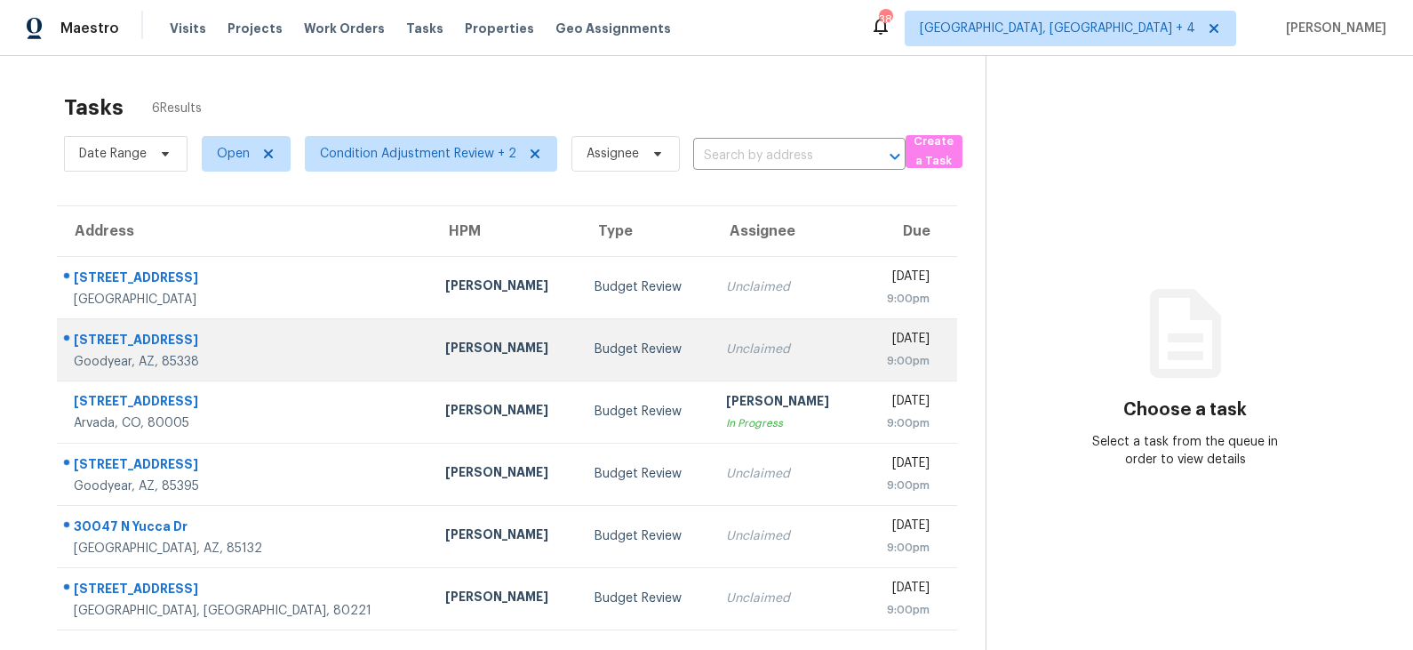
scroll to position [55, 0]
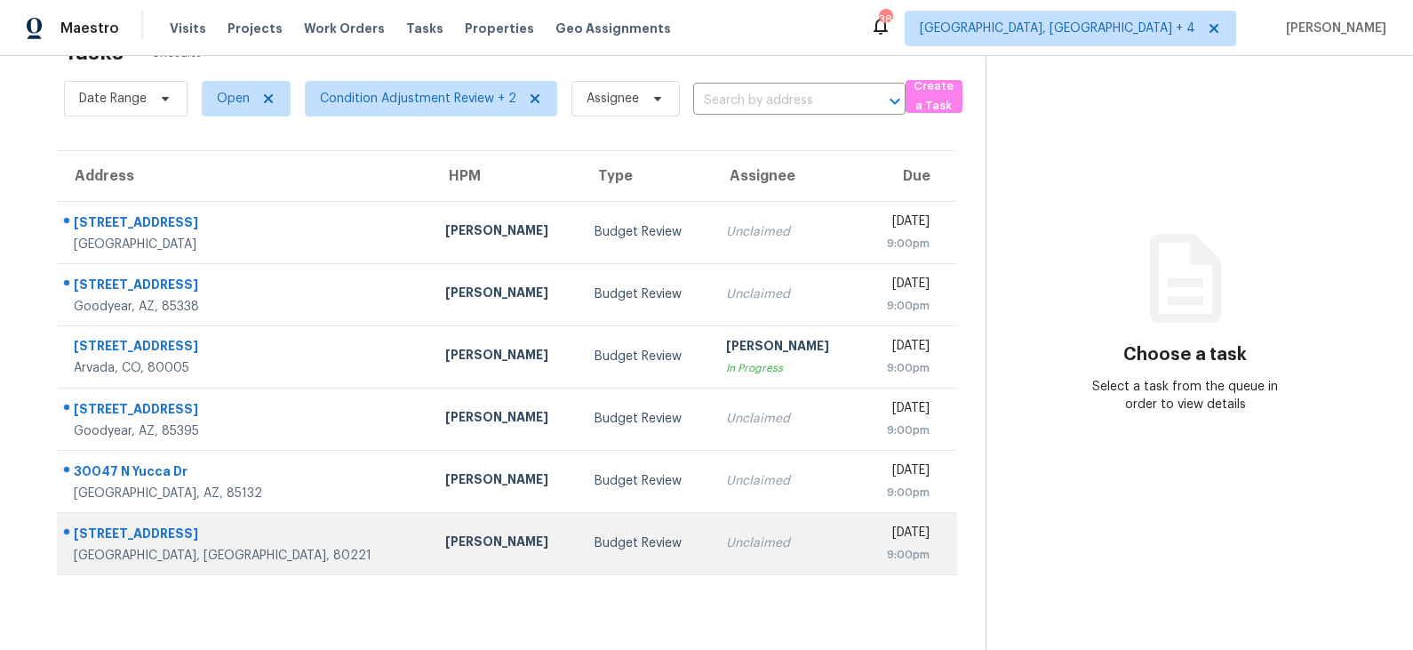
click at [580, 555] on td "Budget Review" at bounding box center [646, 543] width 132 height 62
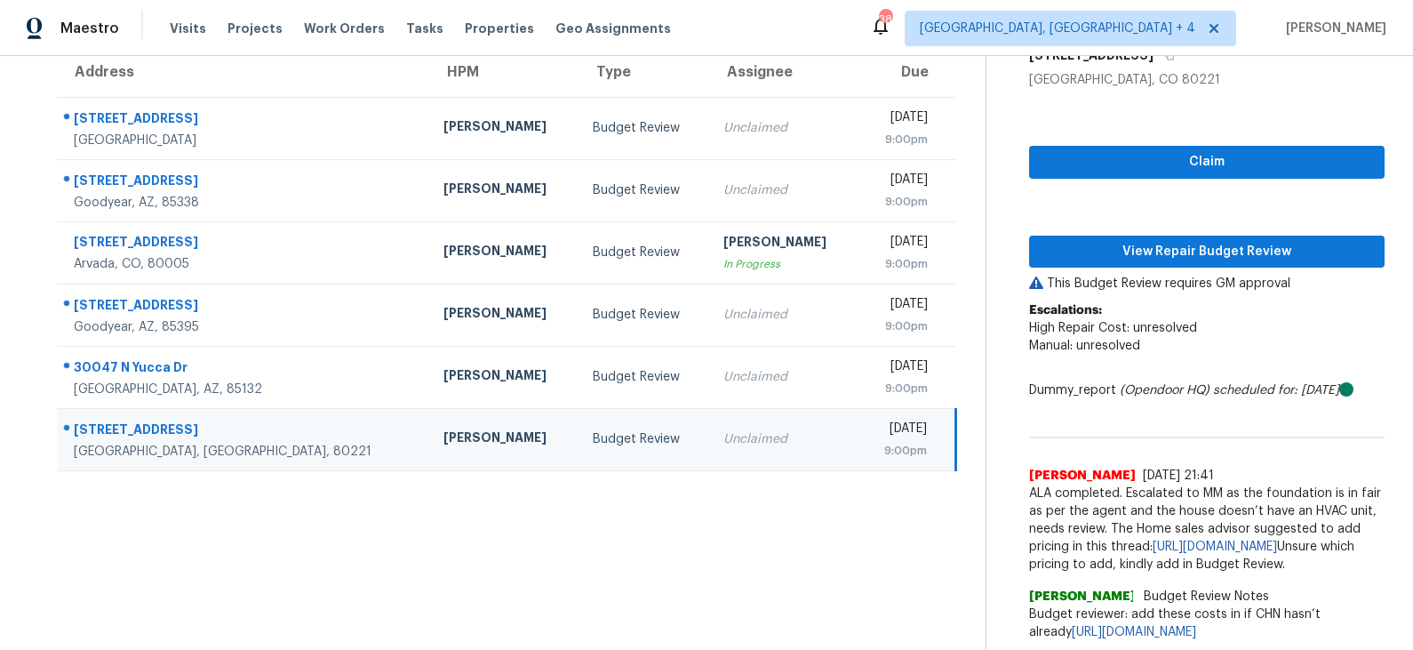
scroll to position [0, 0]
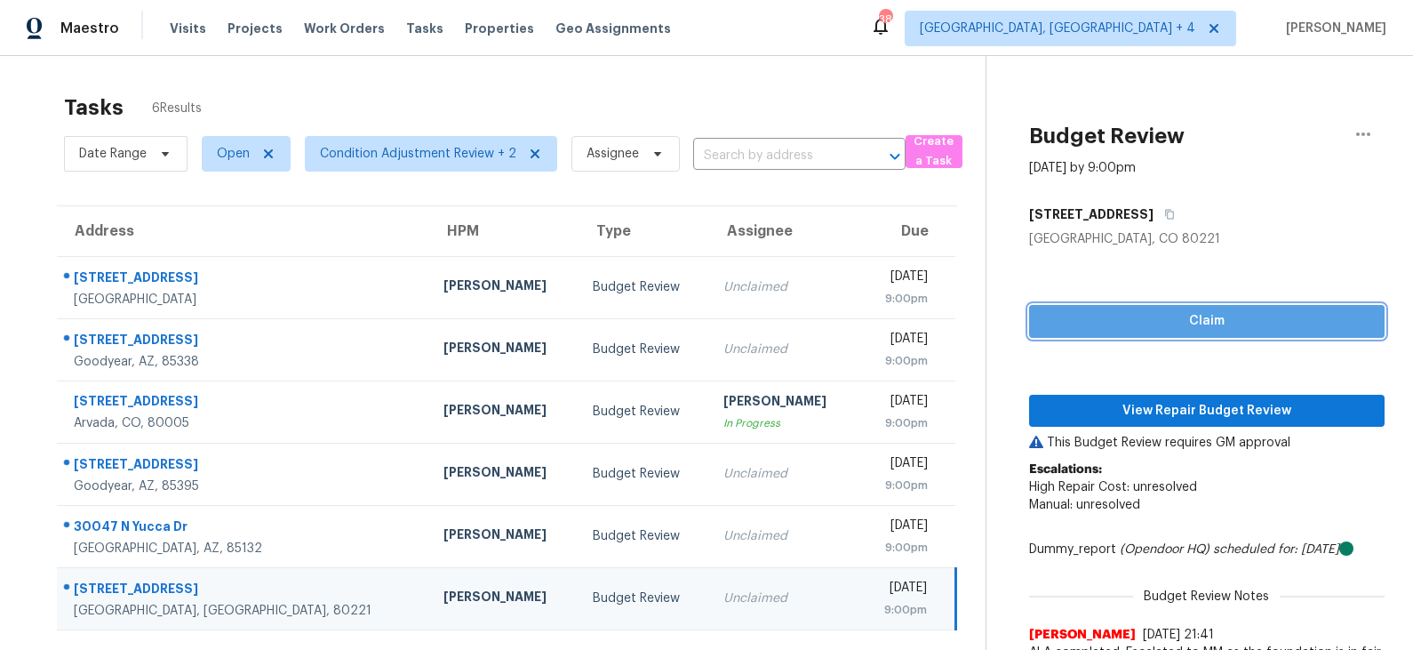
click at [1171, 319] on span "Claim" at bounding box center [1207, 321] width 327 height 22
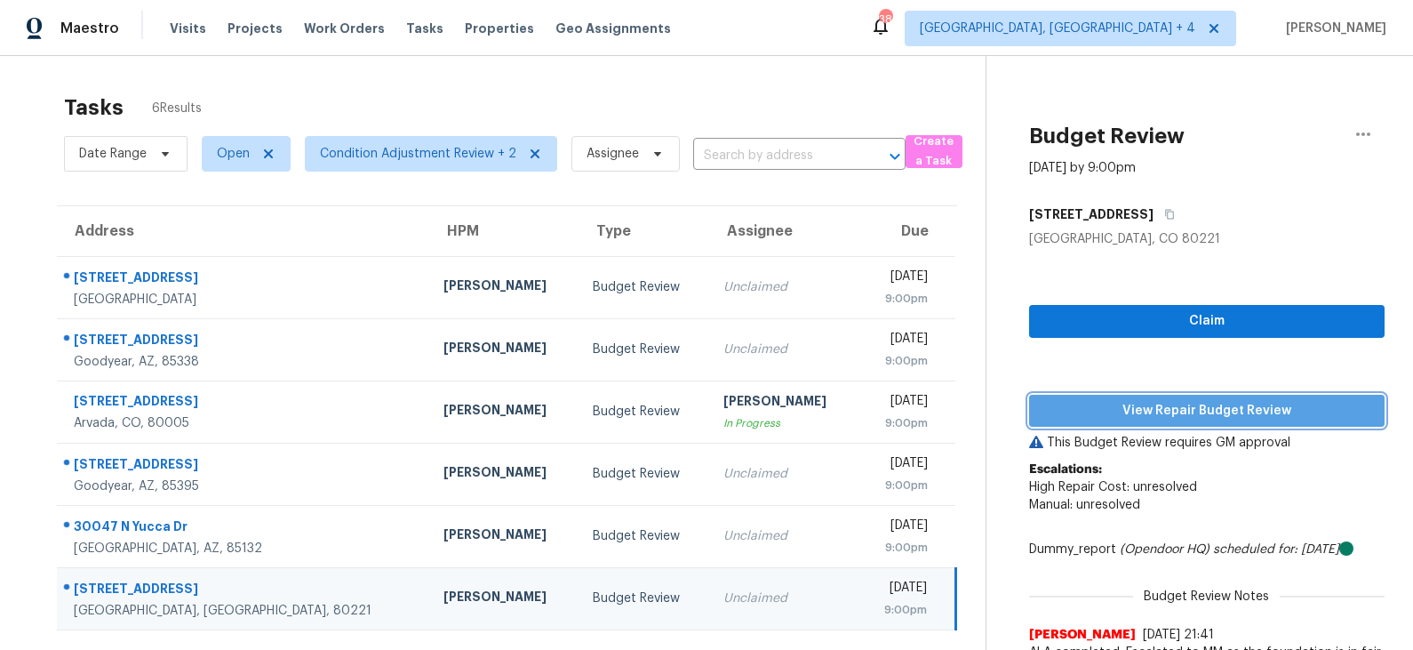
click at [1154, 409] on span "View Repair Budget Review" at bounding box center [1207, 411] width 327 height 22
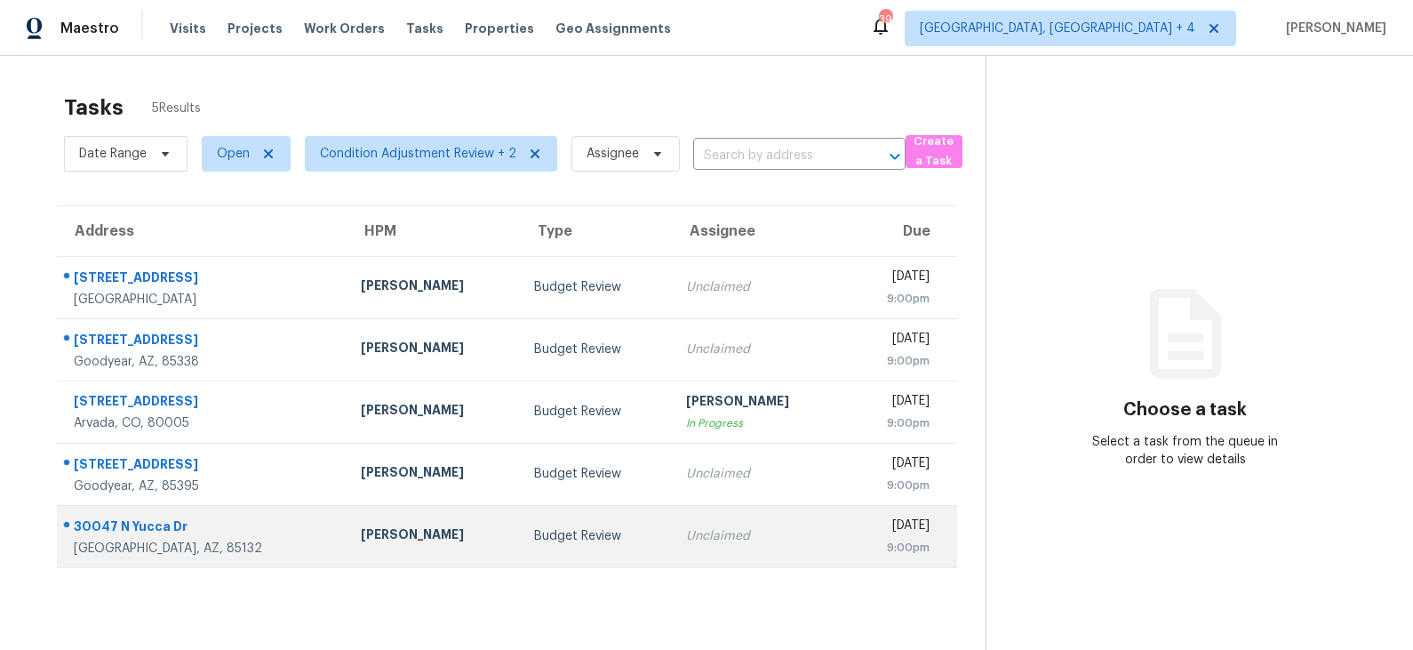
click at [593, 557] on td "Budget Review" at bounding box center [596, 536] width 152 height 62
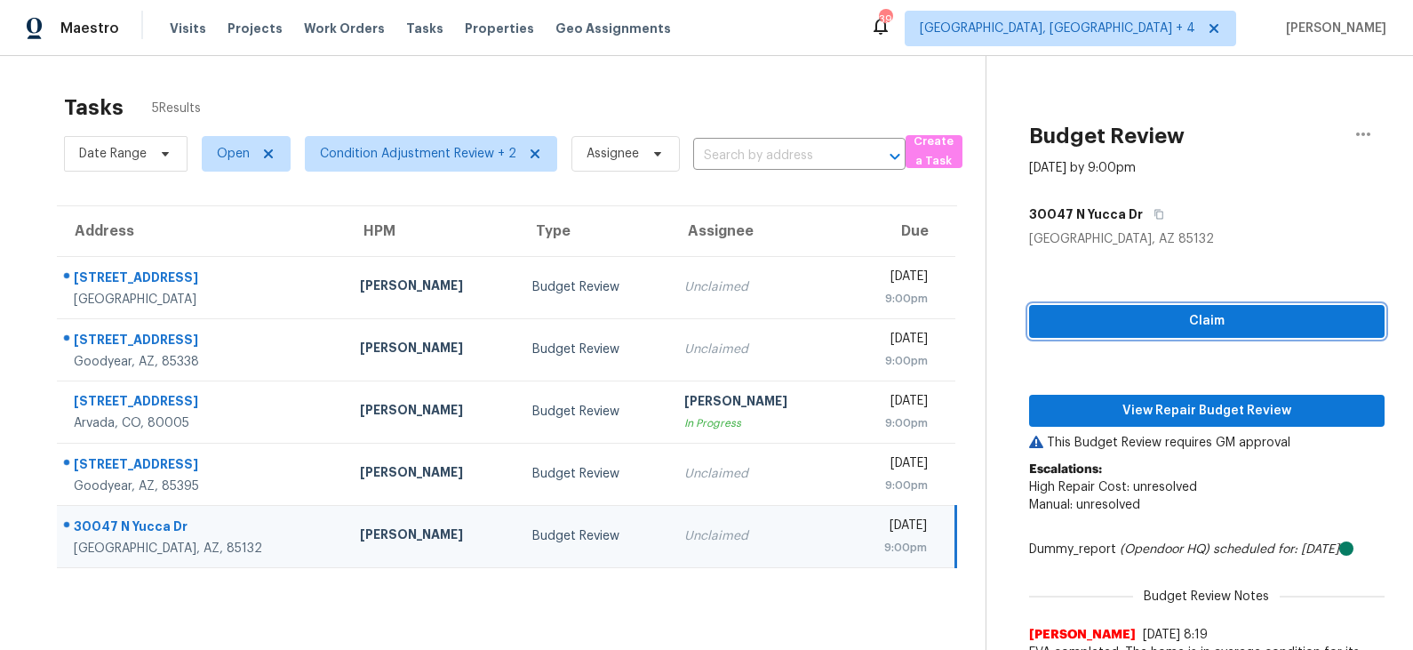
click at [1151, 323] on span "Claim" at bounding box center [1207, 321] width 327 height 22
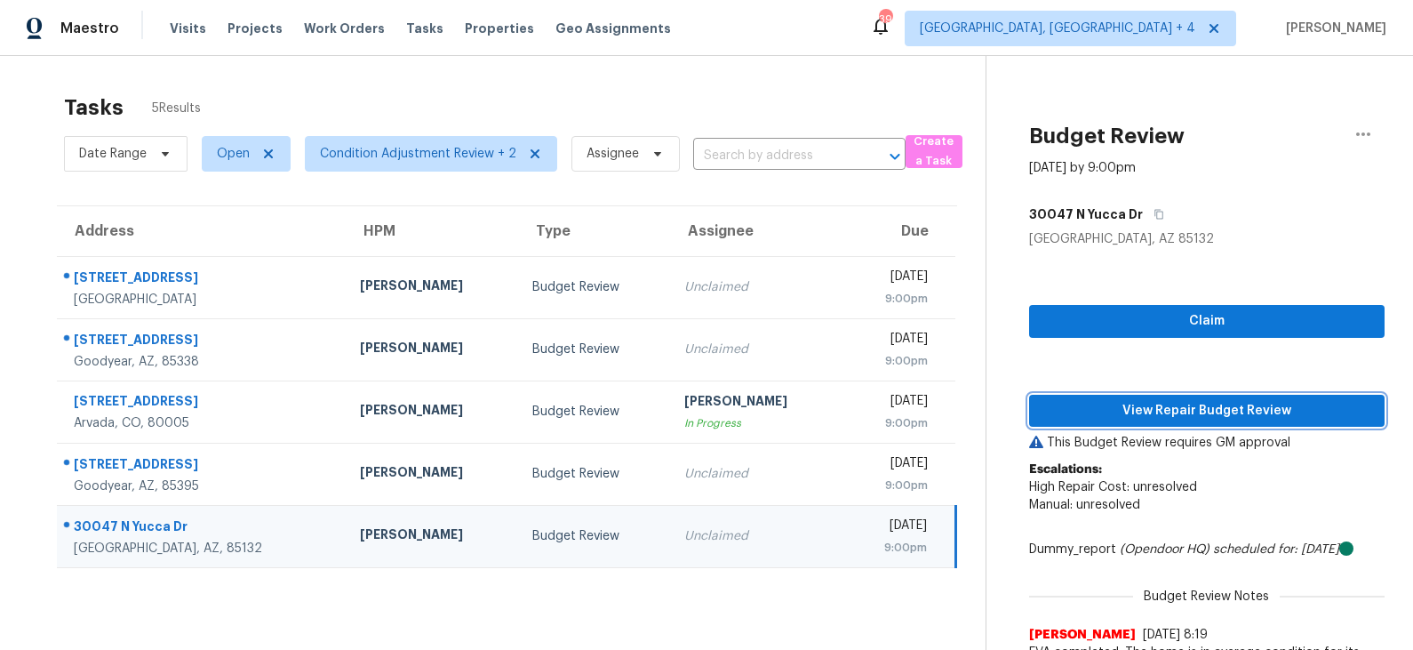
click at [1156, 409] on span "View Repair Budget Review" at bounding box center [1207, 411] width 327 height 22
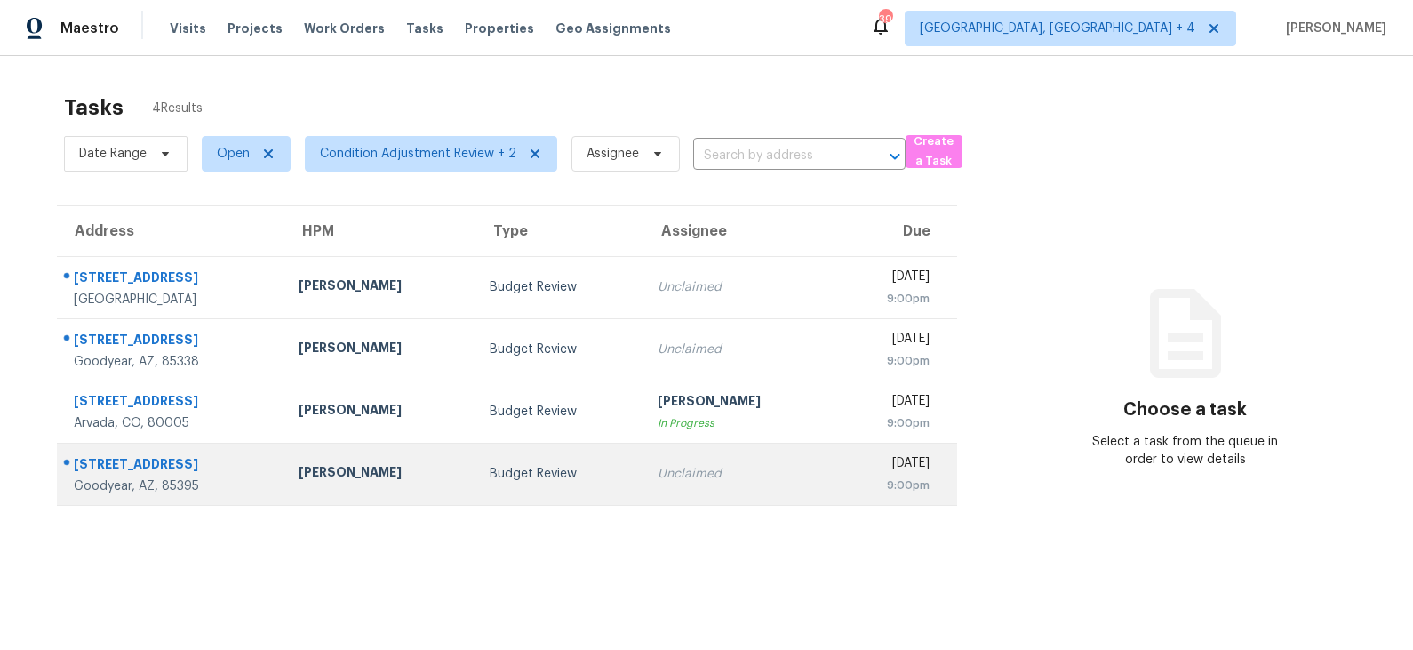
click at [658, 480] on div "Unclaimed" at bounding box center [739, 474] width 163 height 18
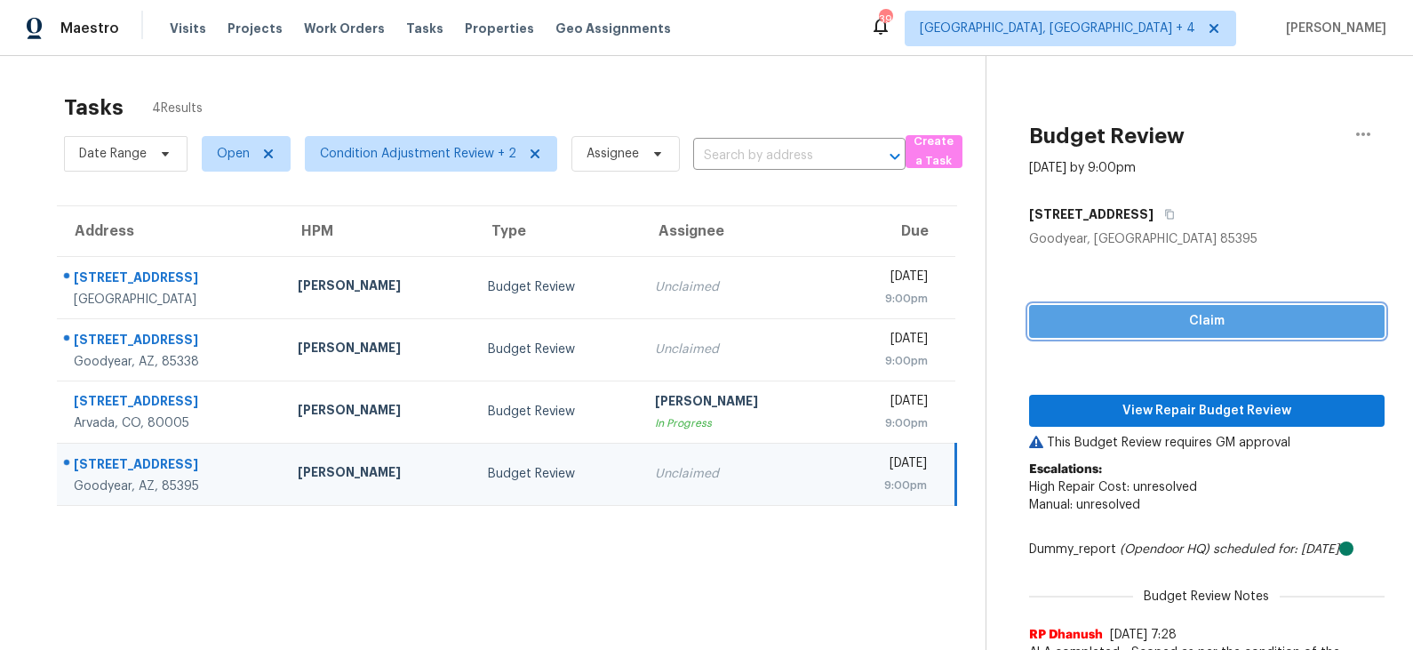
click at [1180, 331] on span "Claim" at bounding box center [1207, 321] width 327 height 22
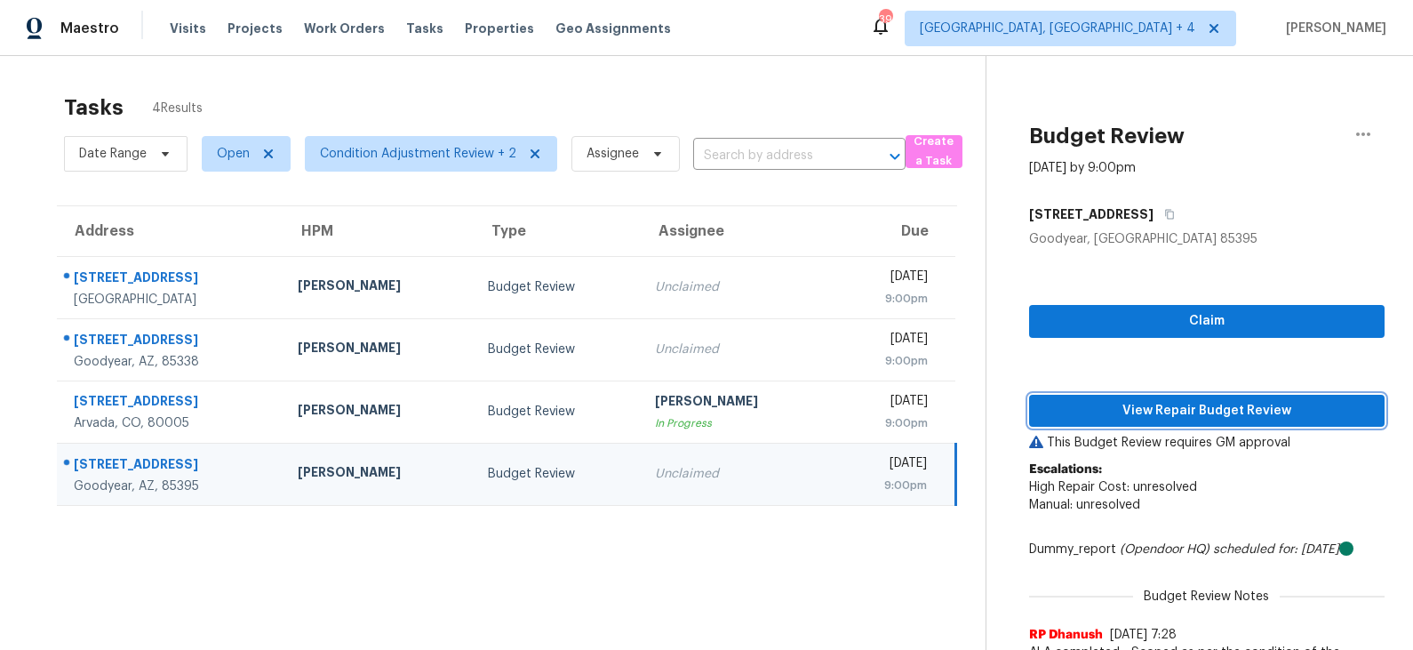
click at [1148, 420] on span "View Repair Budget Review" at bounding box center [1207, 411] width 327 height 22
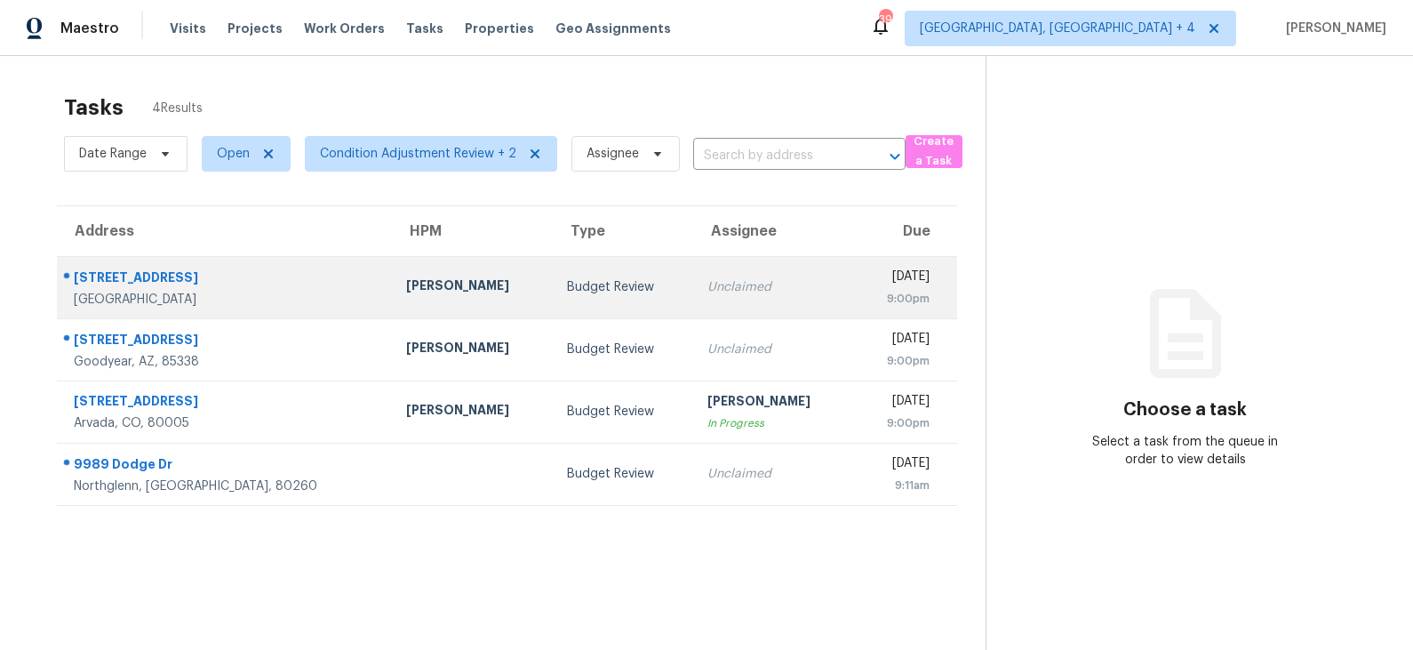
click at [604, 306] on td "Budget Review" at bounding box center [623, 287] width 141 height 62
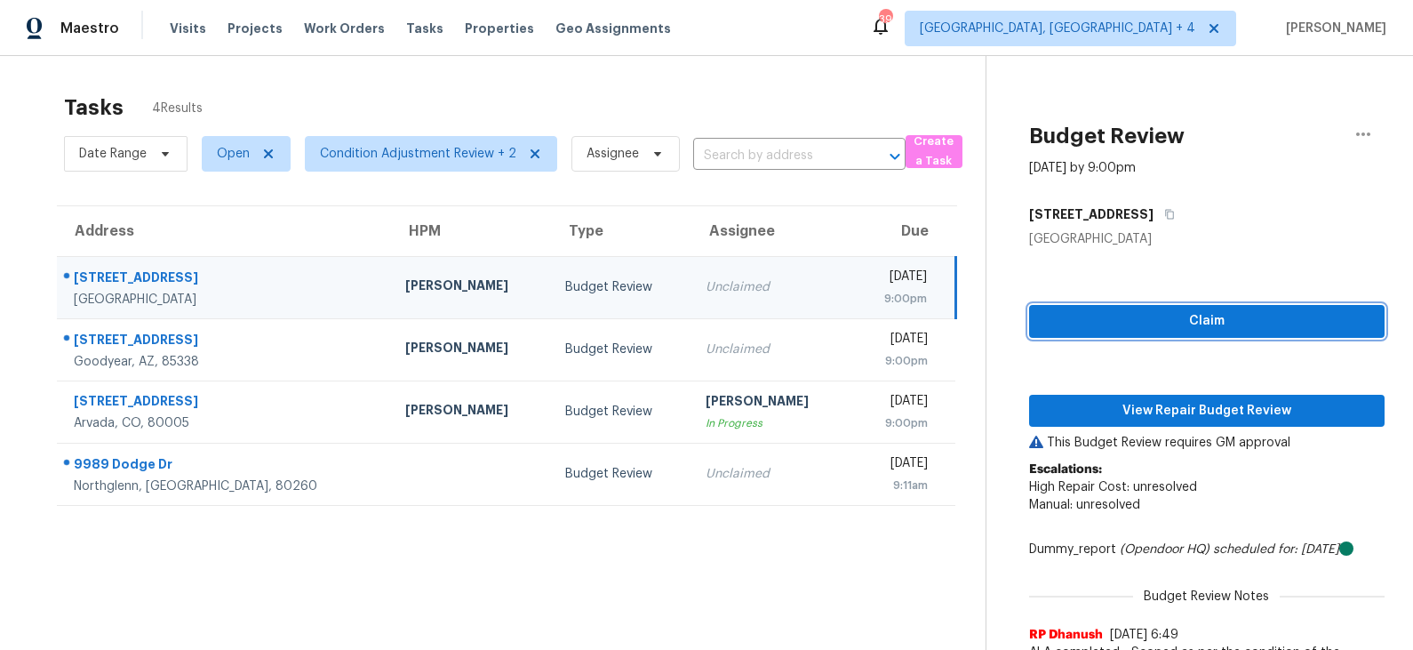
click at [1171, 315] on span "Claim" at bounding box center [1207, 321] width 327 height 22
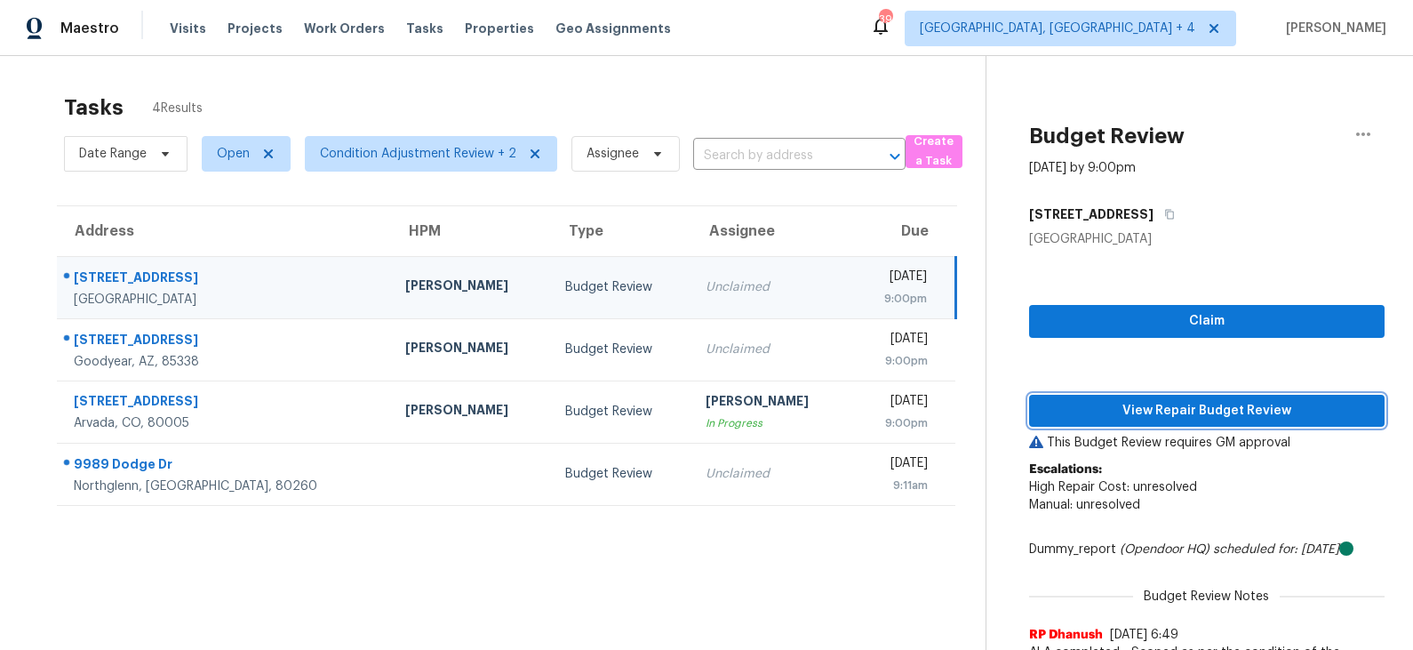
click at [1140, 407] on span "View Repair Budget Review" at bounding box center [1207, 411] width 327 height 22
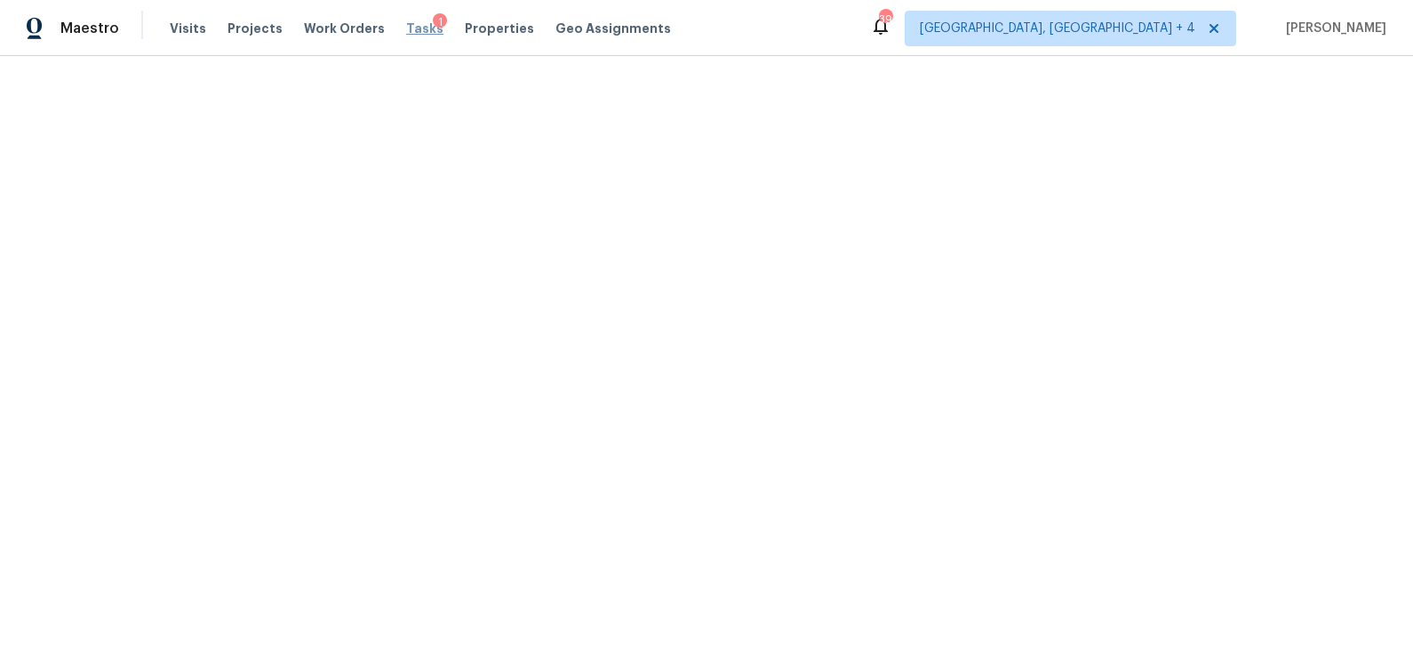
click at [411, 28] on span "Tasks" at bounding box center [424, 28] width 37 height 12
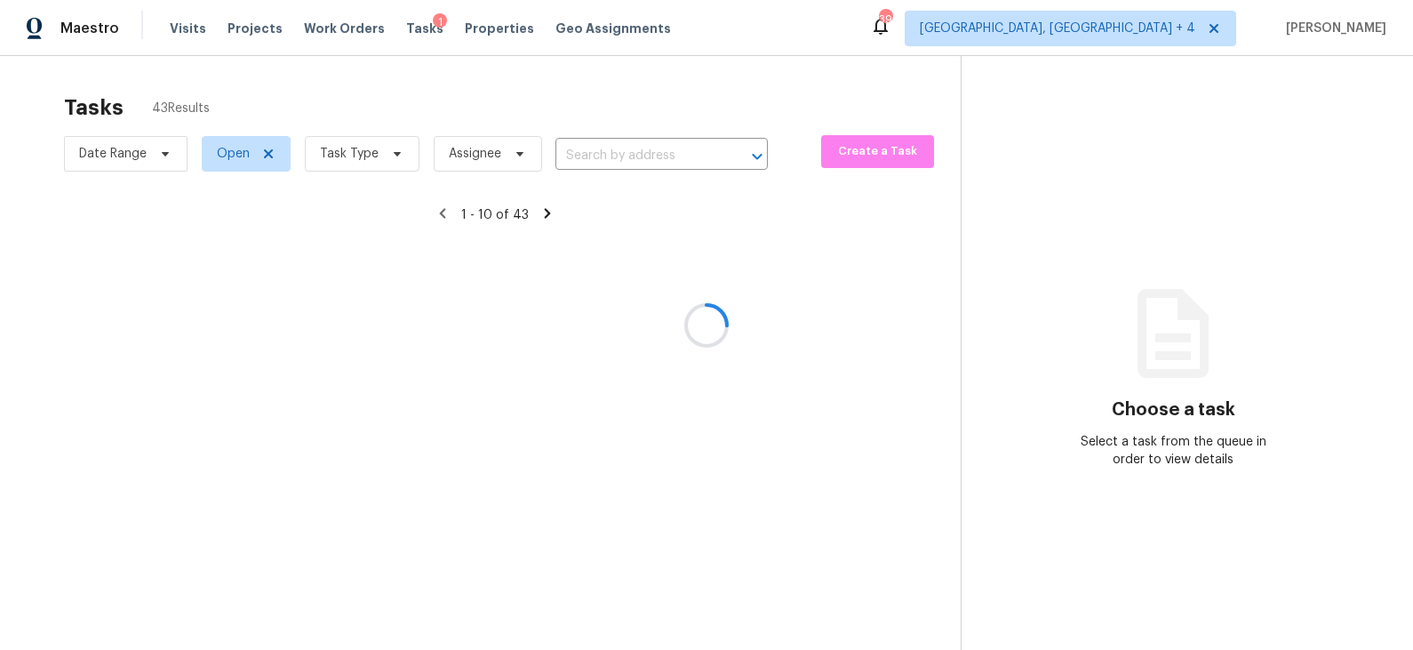
click at [357, 150] on div at bounding box center [706, 325] width 1413 height 650
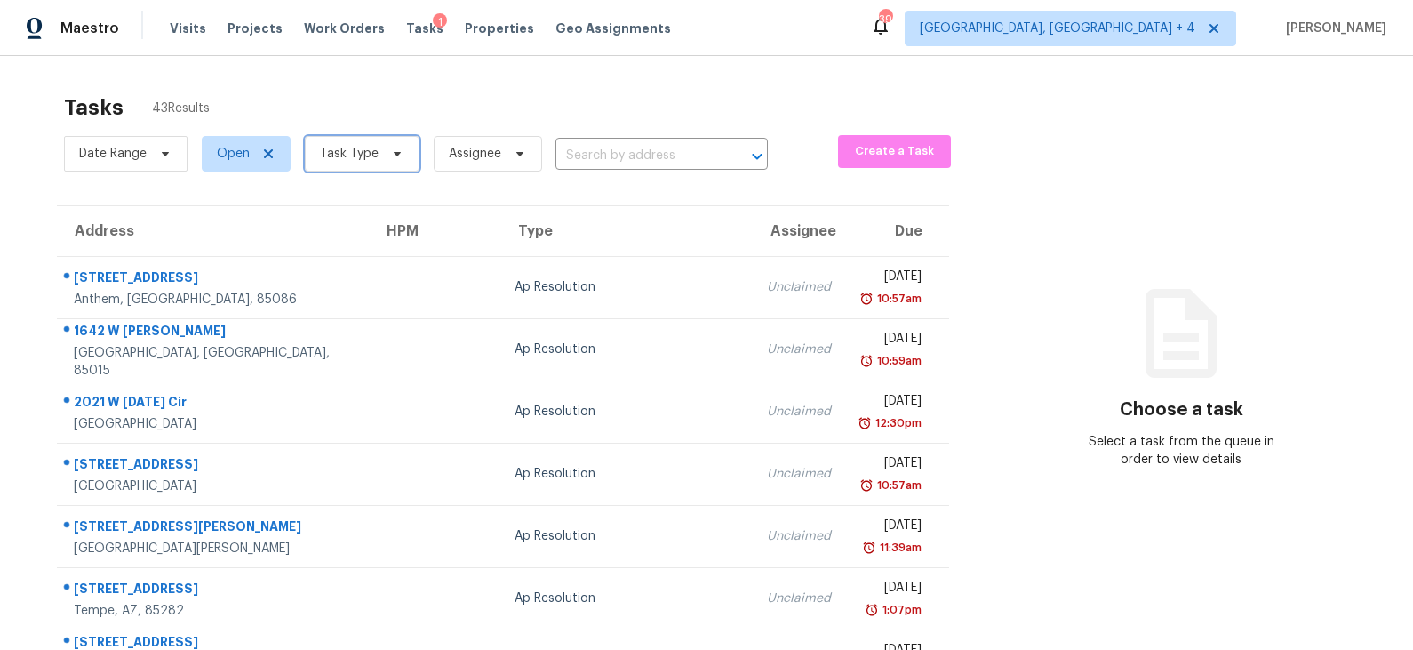
click at [357, 150] on span "Task Type" at bounding box center [349, 154] width 59 height 18
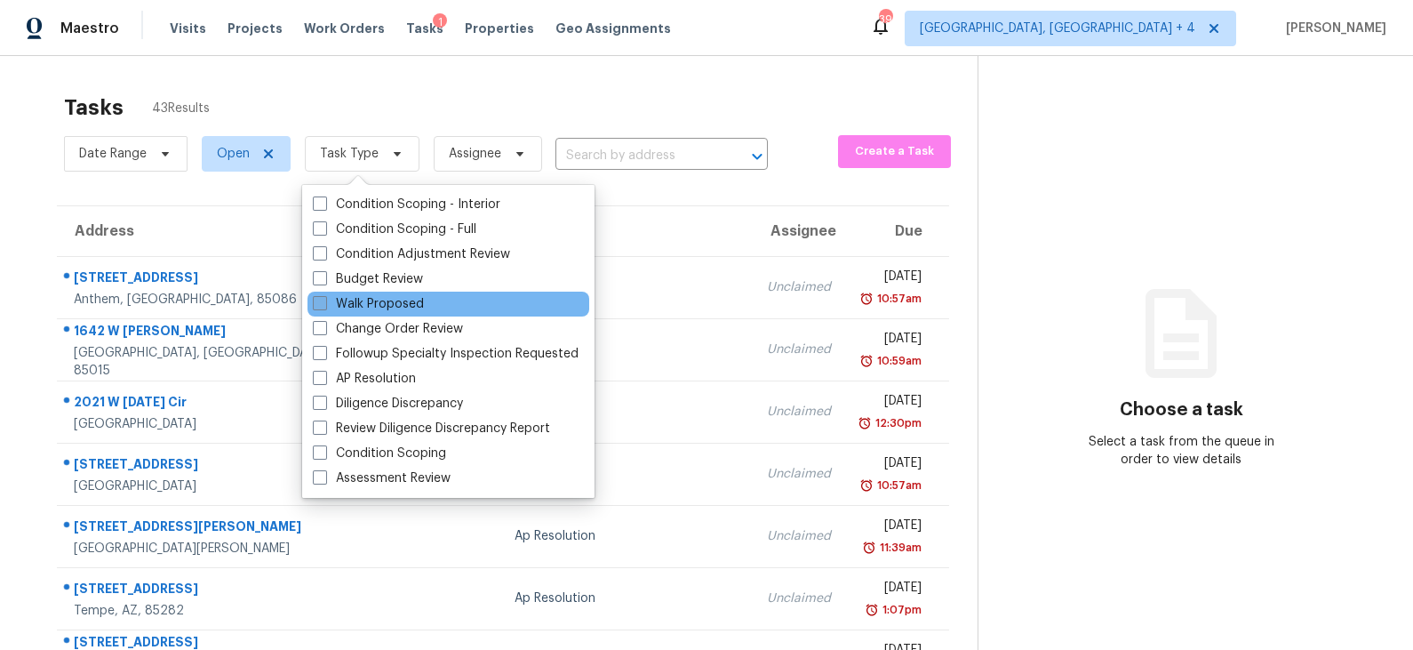
click at [372, 299] on label "Walk Proposed" at bounding box center [368, 304] width 111 height 18
click at [324, 299] on input "Walk Proposed" at bounding box center [319, 301] width 12 height 12
checkbox input "true"
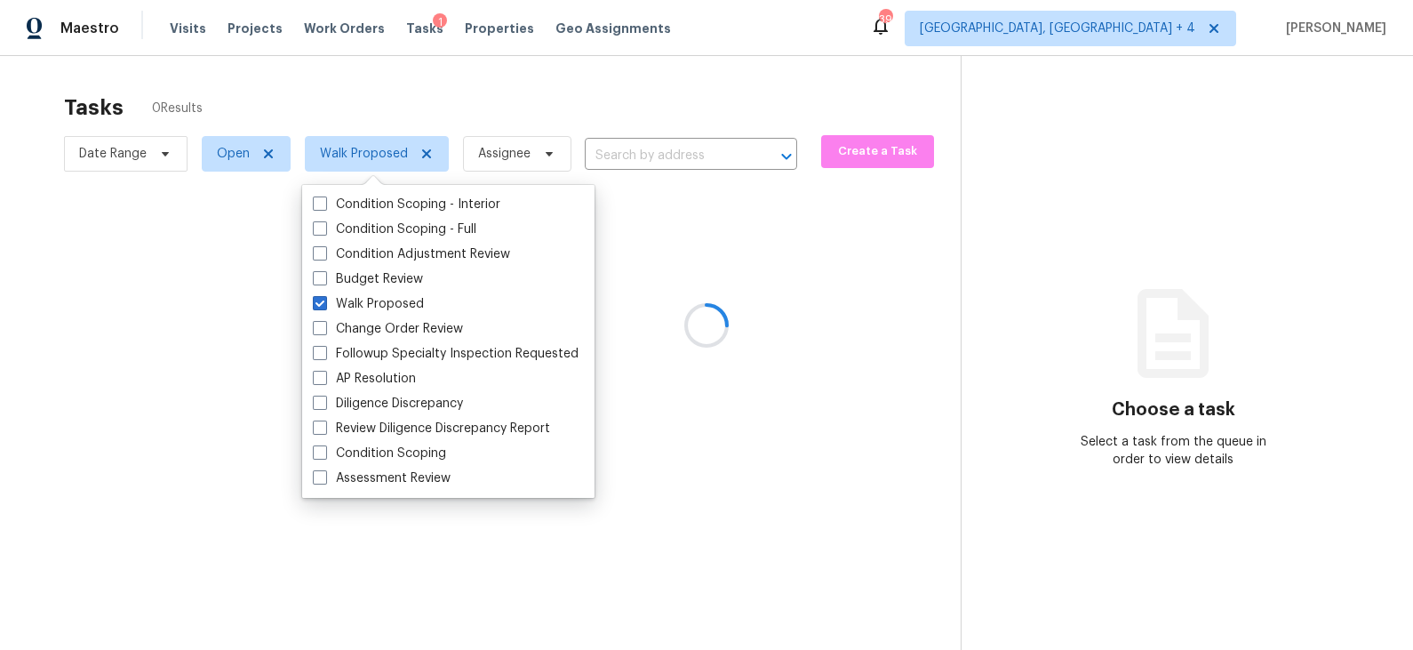
click at [420, 87] on div at bounding box center [706, 325] width 1413 height 650
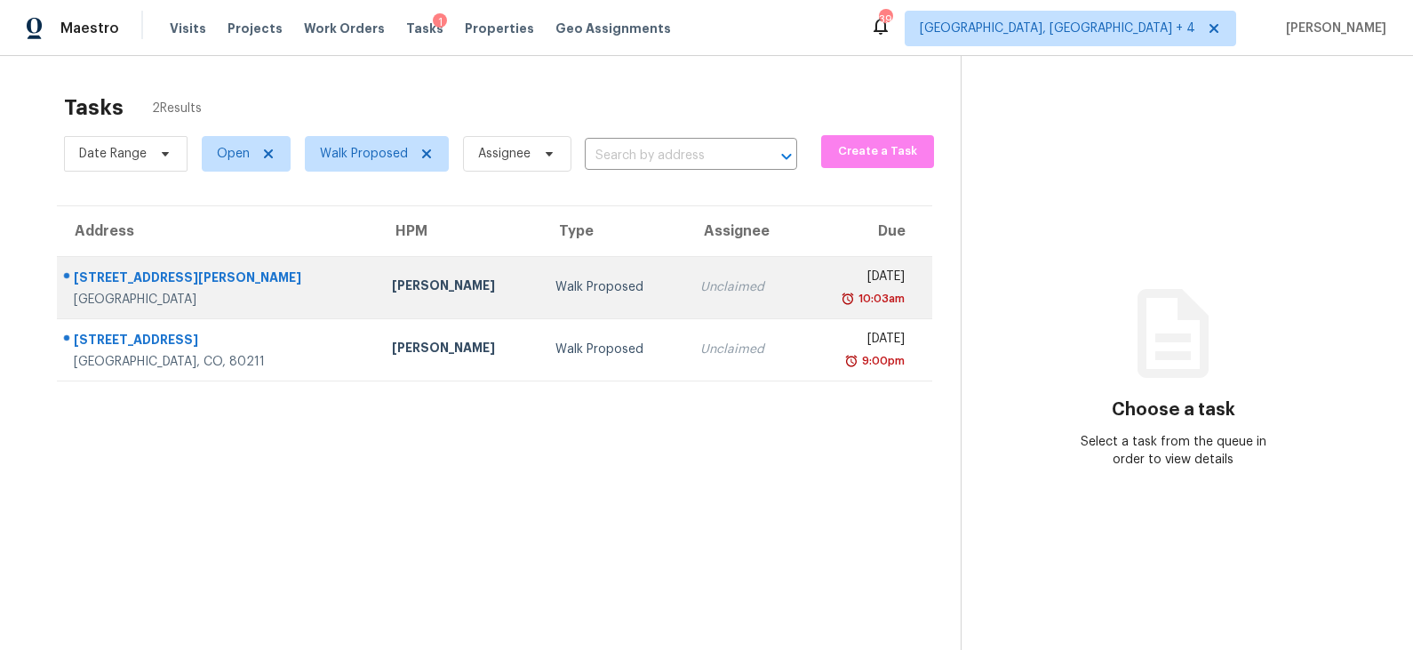
click at [392, 278] on div "Eric Scott" at bounding box center [459, 287] width 135 height 22
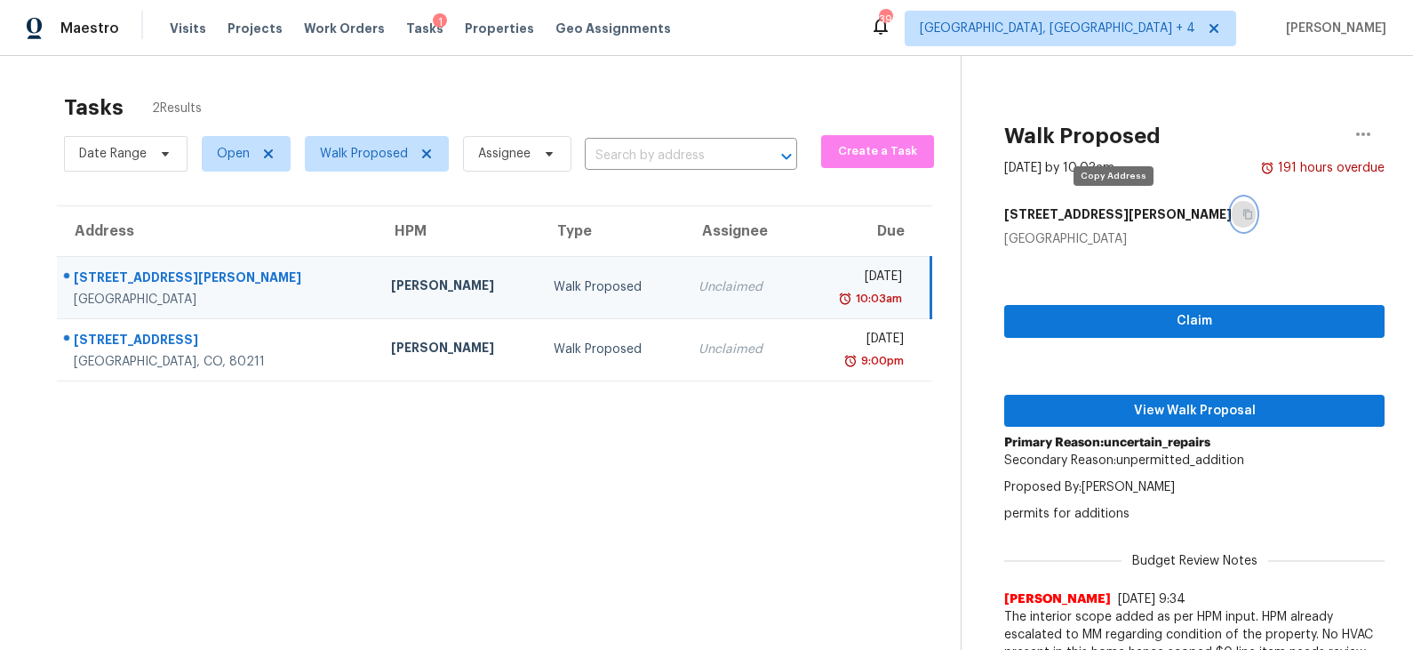
click at [1244, 212] on icon "button" at bounding box center [1248, 215] width 9 height 10
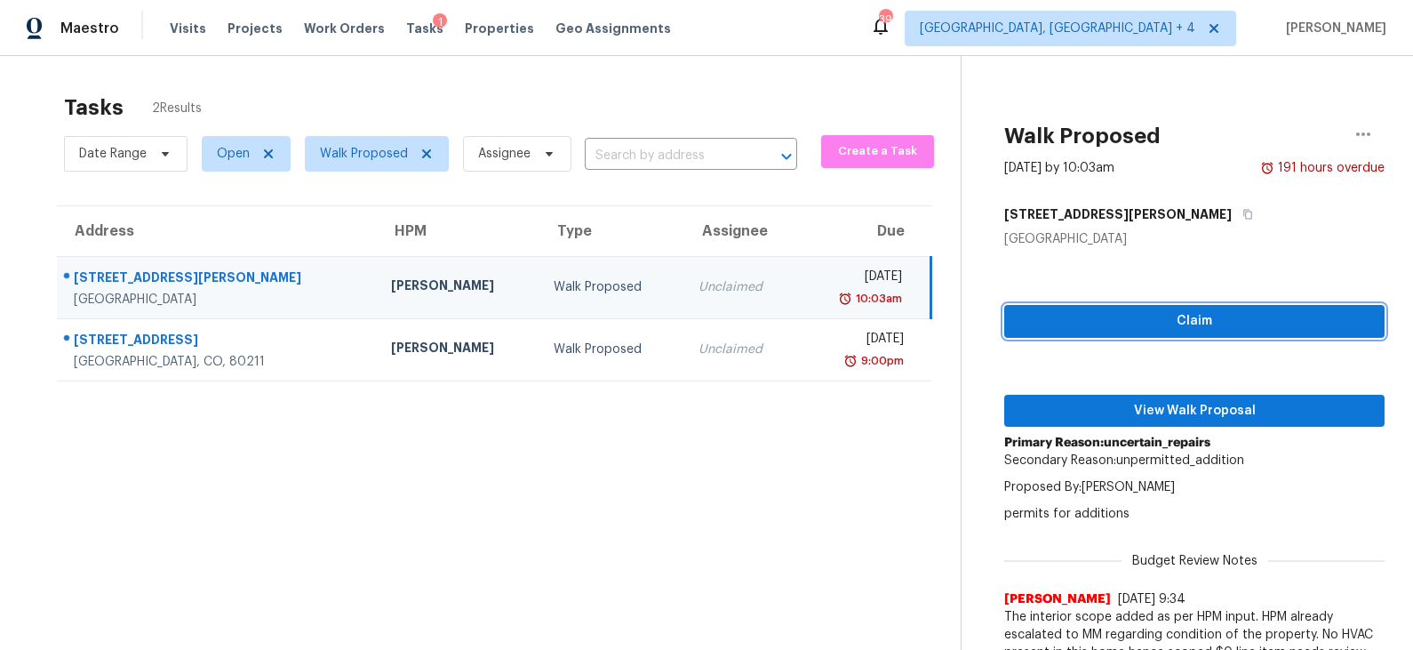
click at [1188, 318] on span "Claim" at bounding box center [1195, 321] width 352 height 22
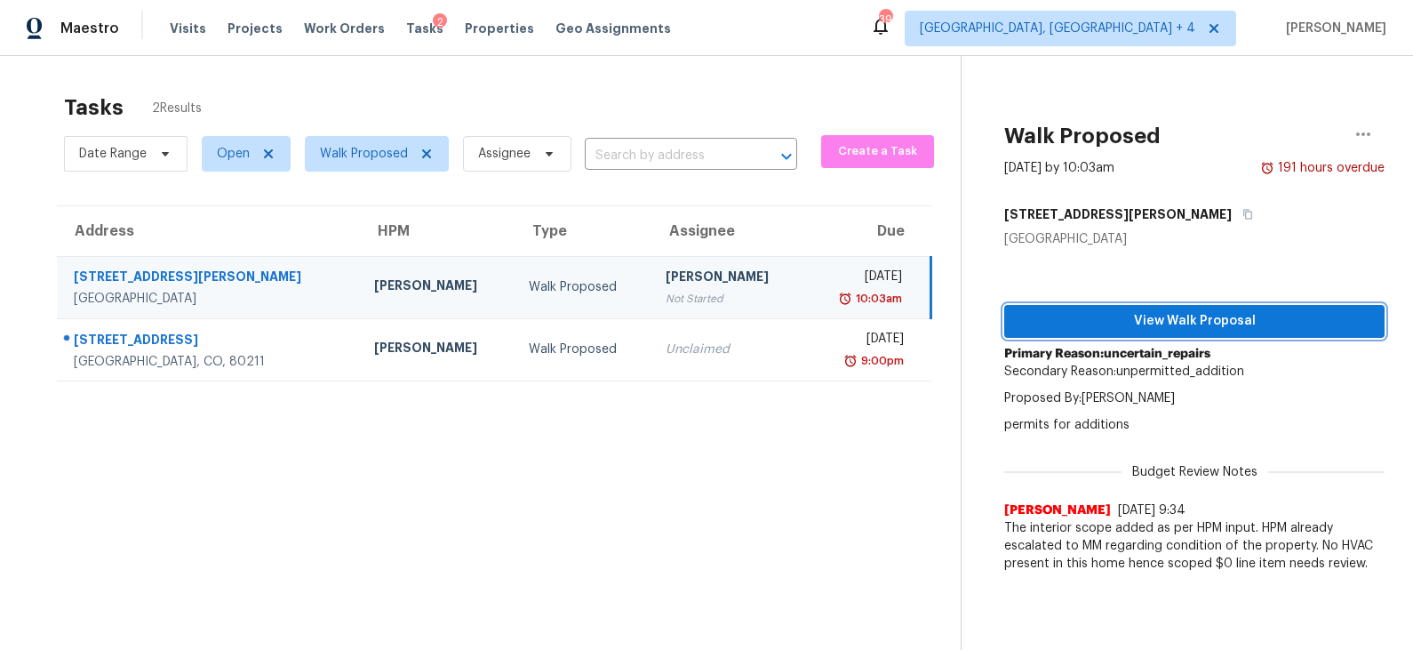
click at [1188, 318] on span "View Walk Proposal" at bounding box center [1195, 321] width 352 height 22
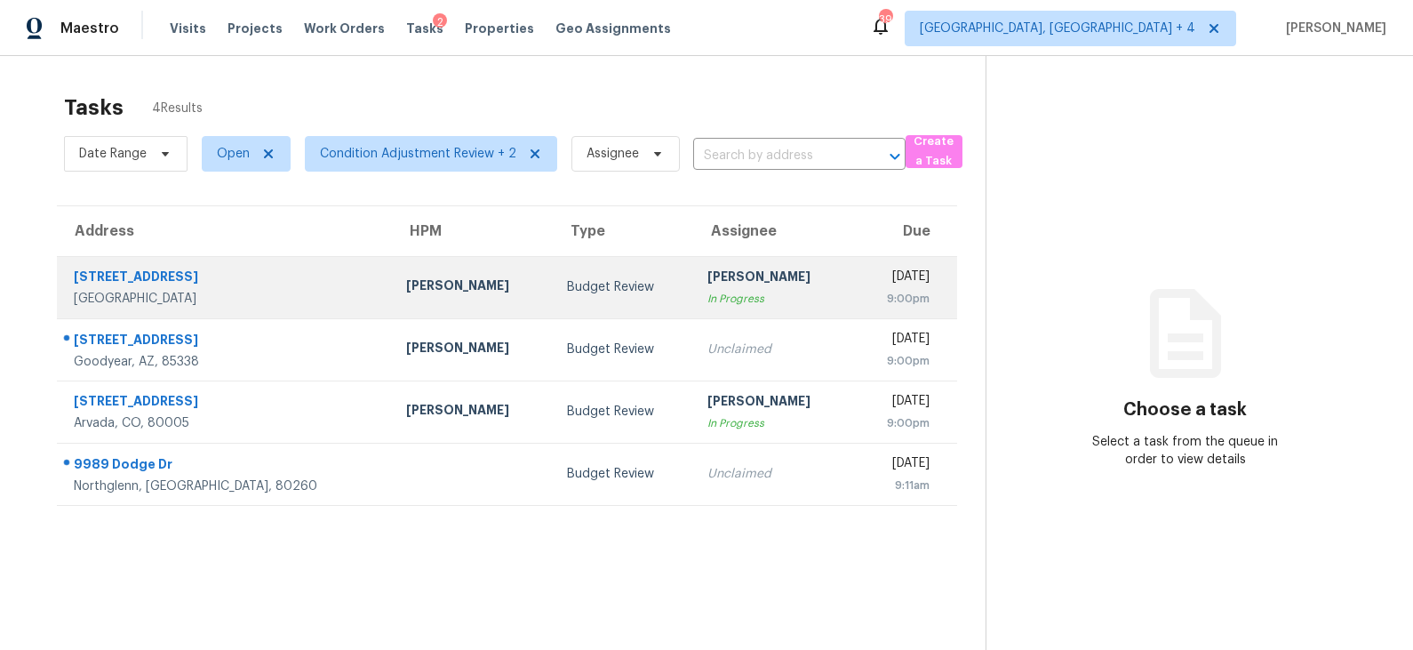
click at [553, 301] on td "Budget Review" at bounding box center [623, 287] width 141 height 62
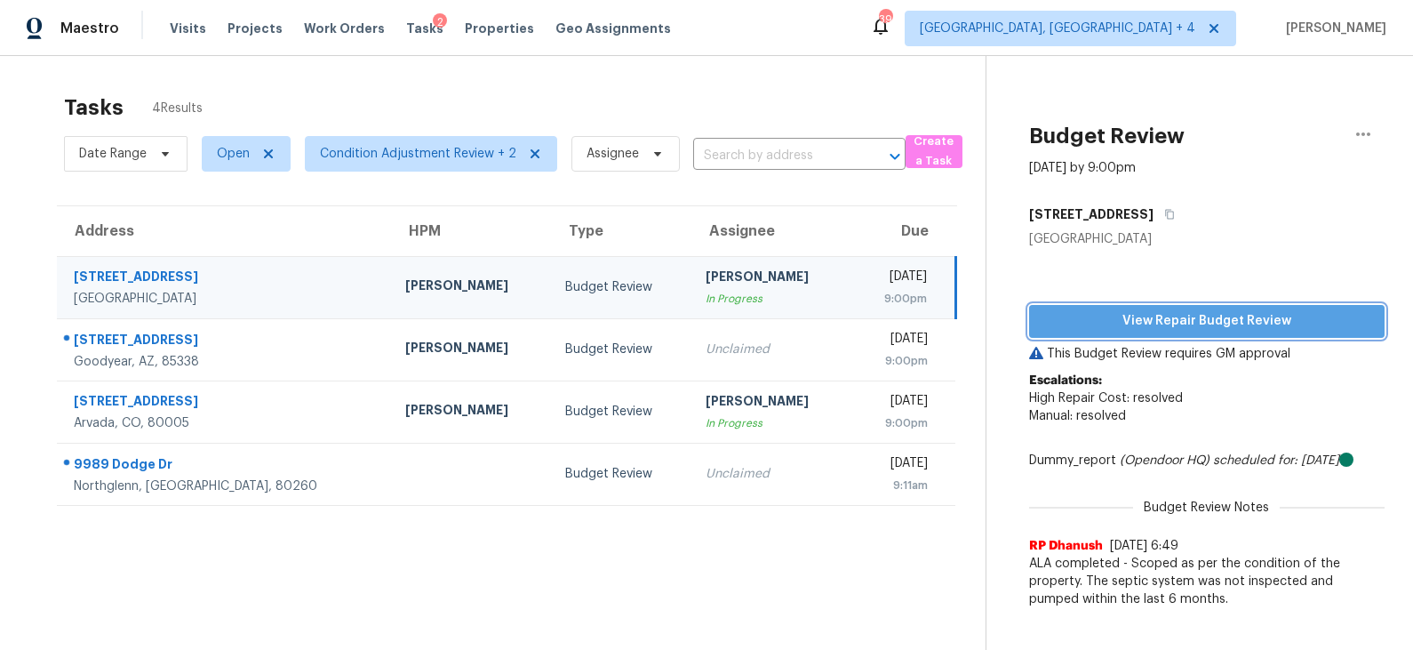
click at [1154, 322] on span "View Repair Budget Review" at bounding box center [1207, 321] width 327 height 22
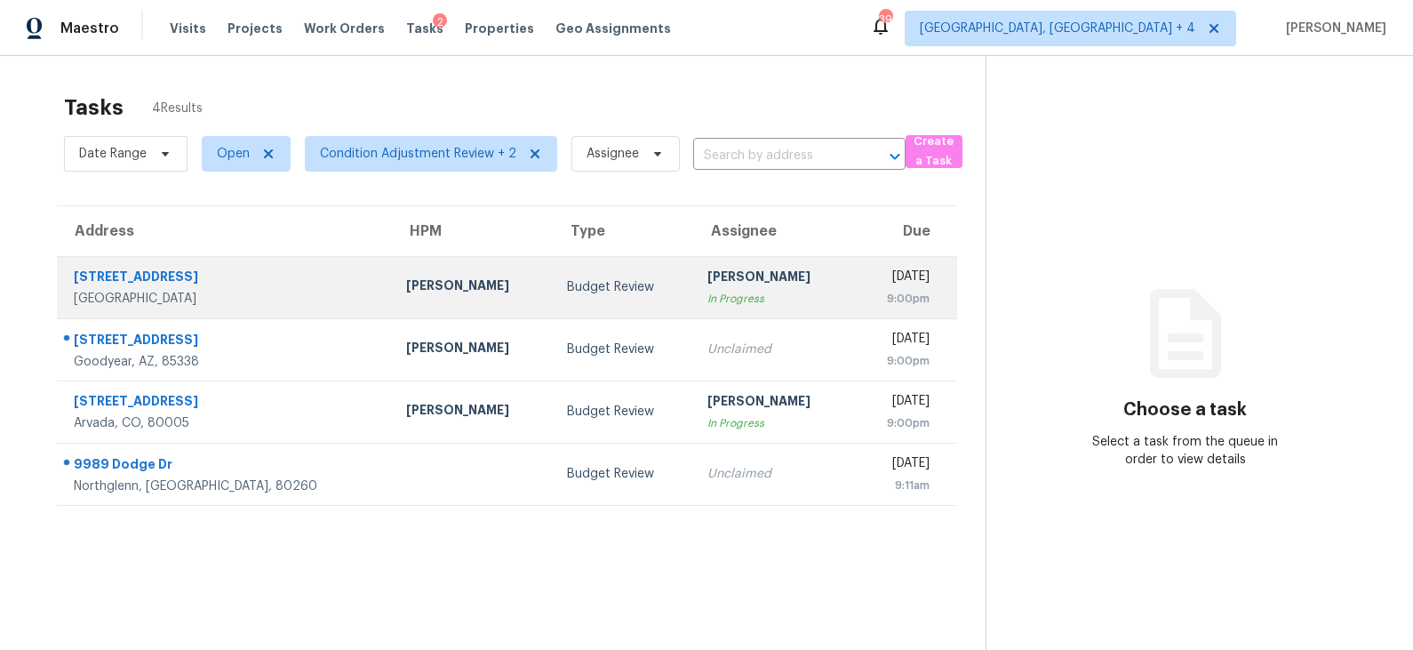
click at [553, 296] on td "Budget Review" at bounding box center [623, 287] width 141 height 62
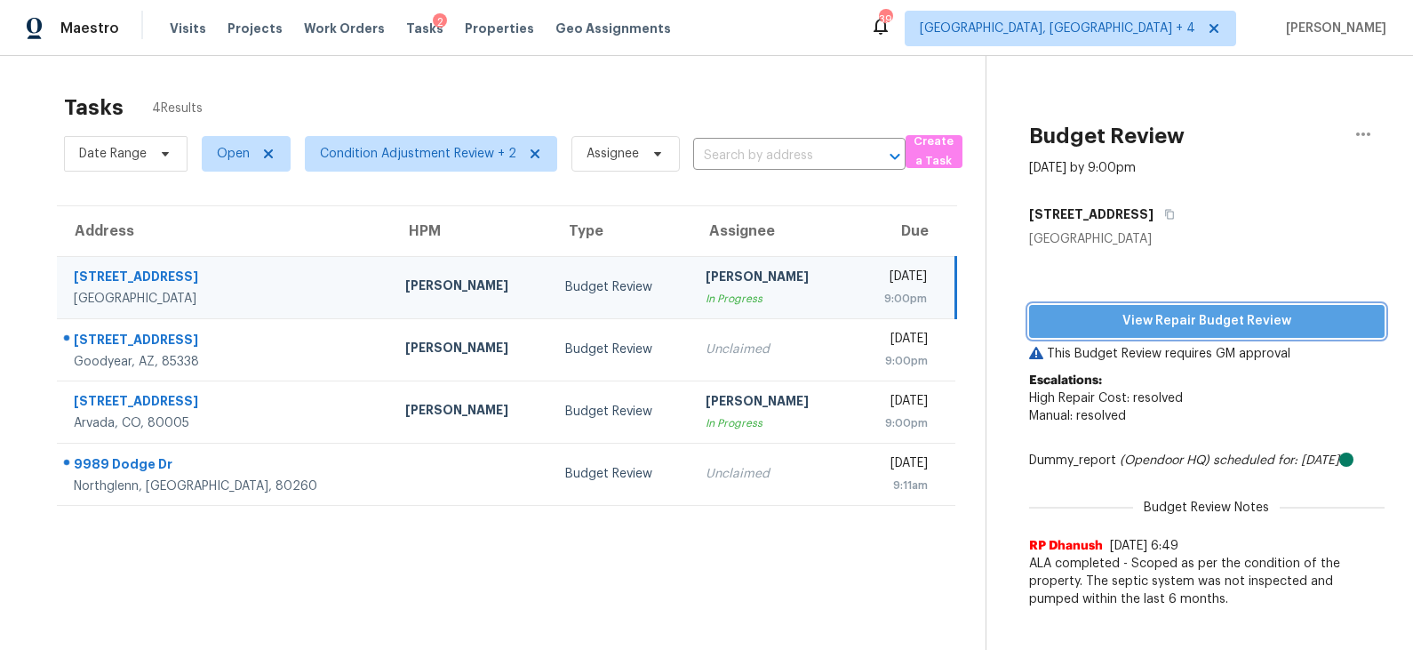
click at [1188, 327] on span "View Repair Budget Review" at bounding box center [1207, 321] width 327 height 22
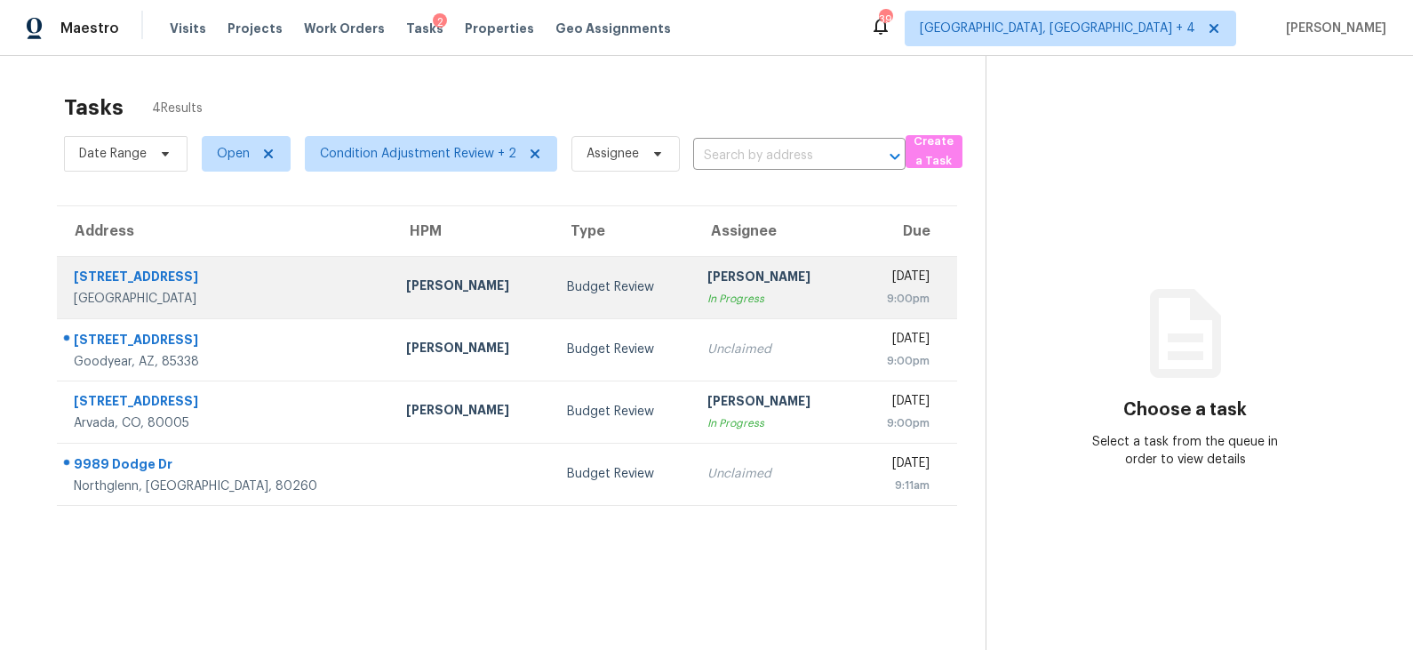
click at [600, 292] on td "Budget Review" at bounding box center [623, 287] width 141 height 62
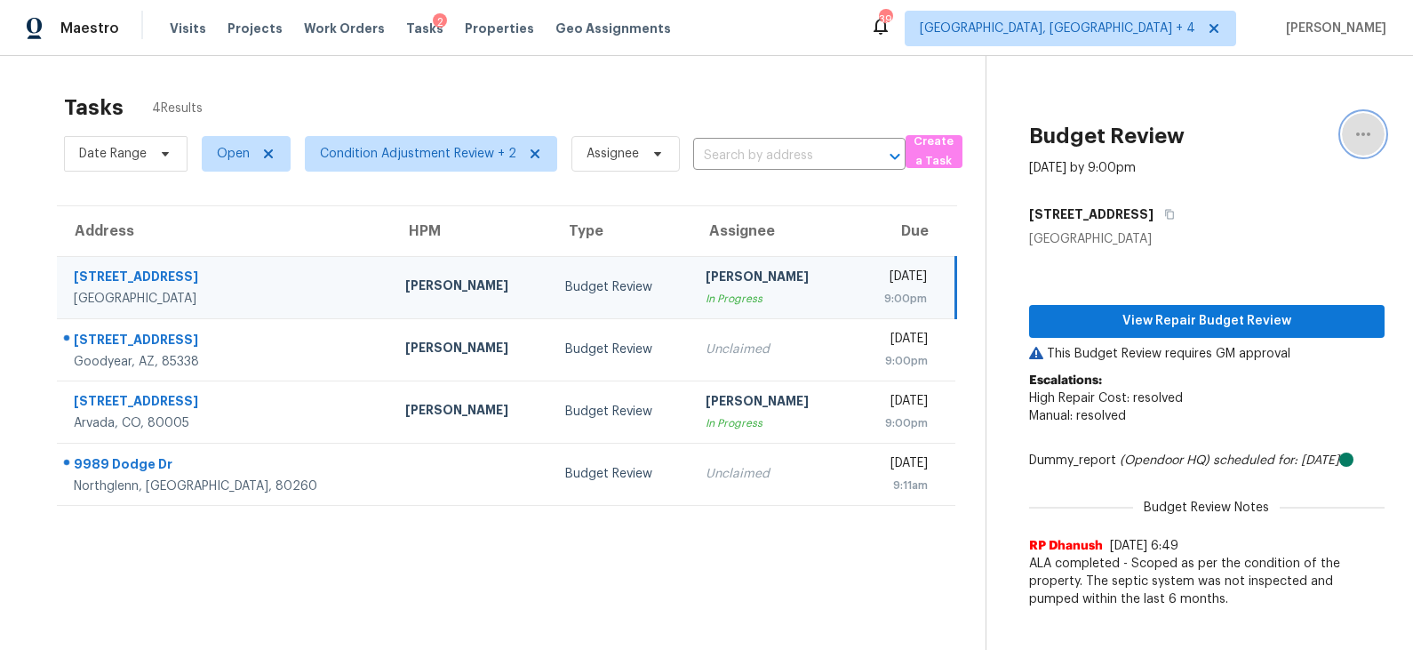
click at [1365, 137] on icon "button" at bounding box center [1363, 134] width 21 height 21
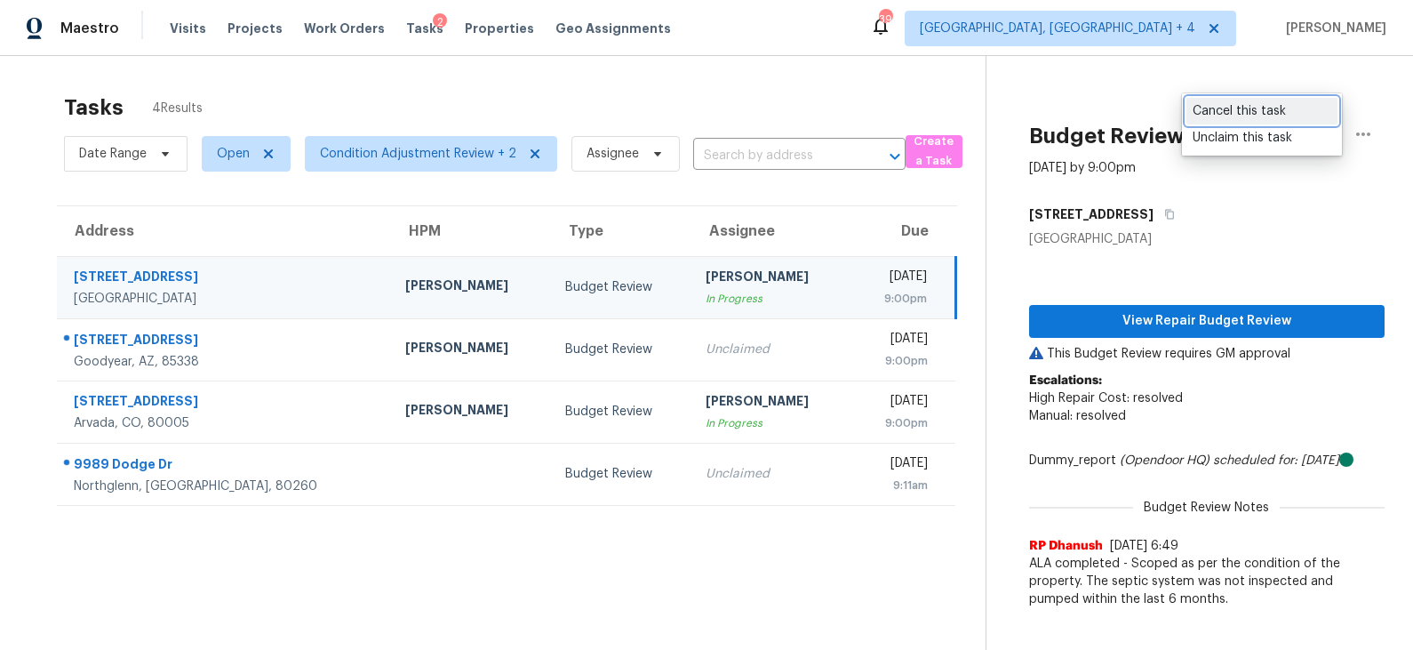
click at [1270, 110] on div "Cancel this task" at bounding box center [1262, 111] width 139 height 18
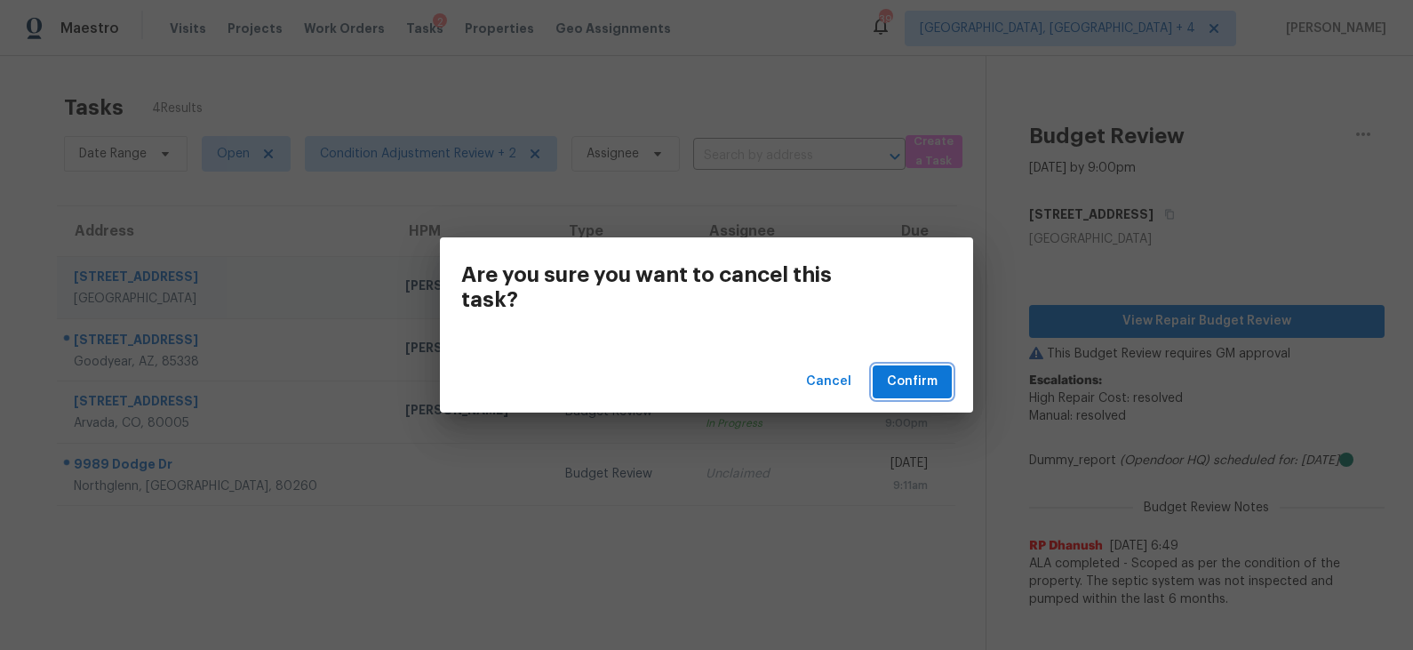
click at [924, 374] on span "Confirm" at bounding box center [912, 382] width 51 height 22
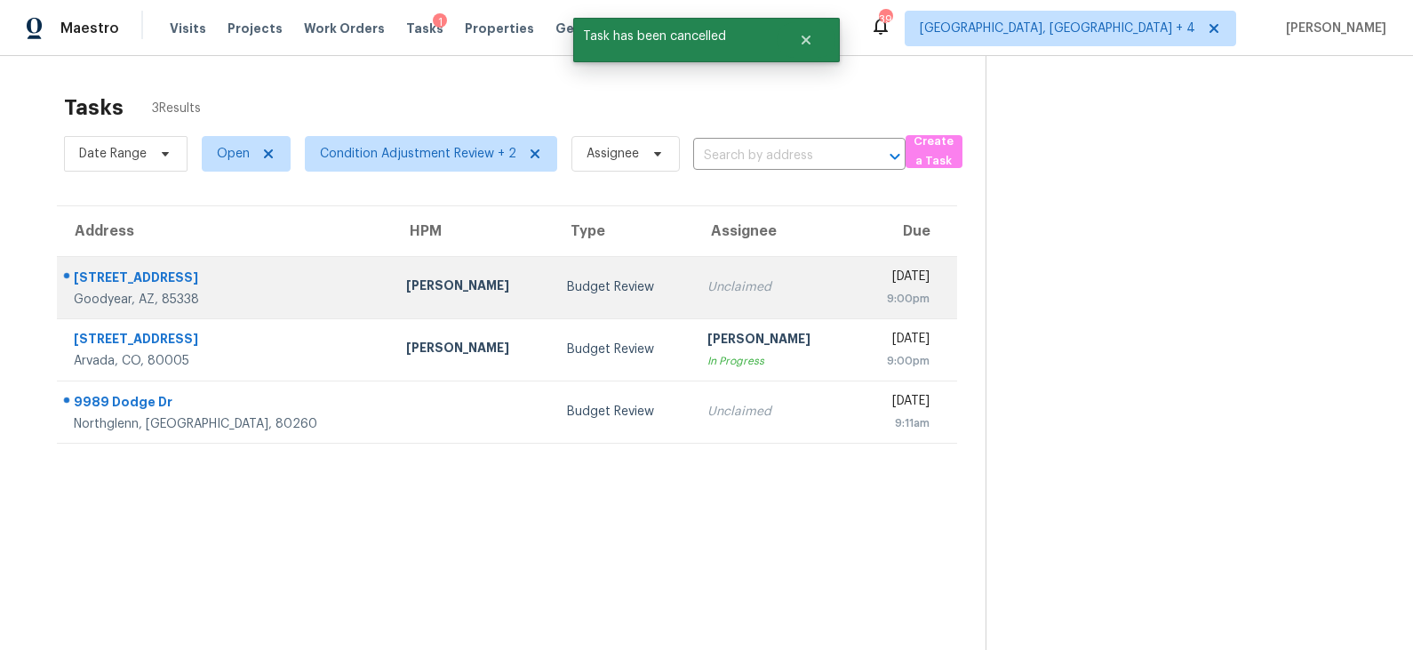
click at [708, 282] on div "Unclaimed" at bounding box center [774, 287] width 132 height 18
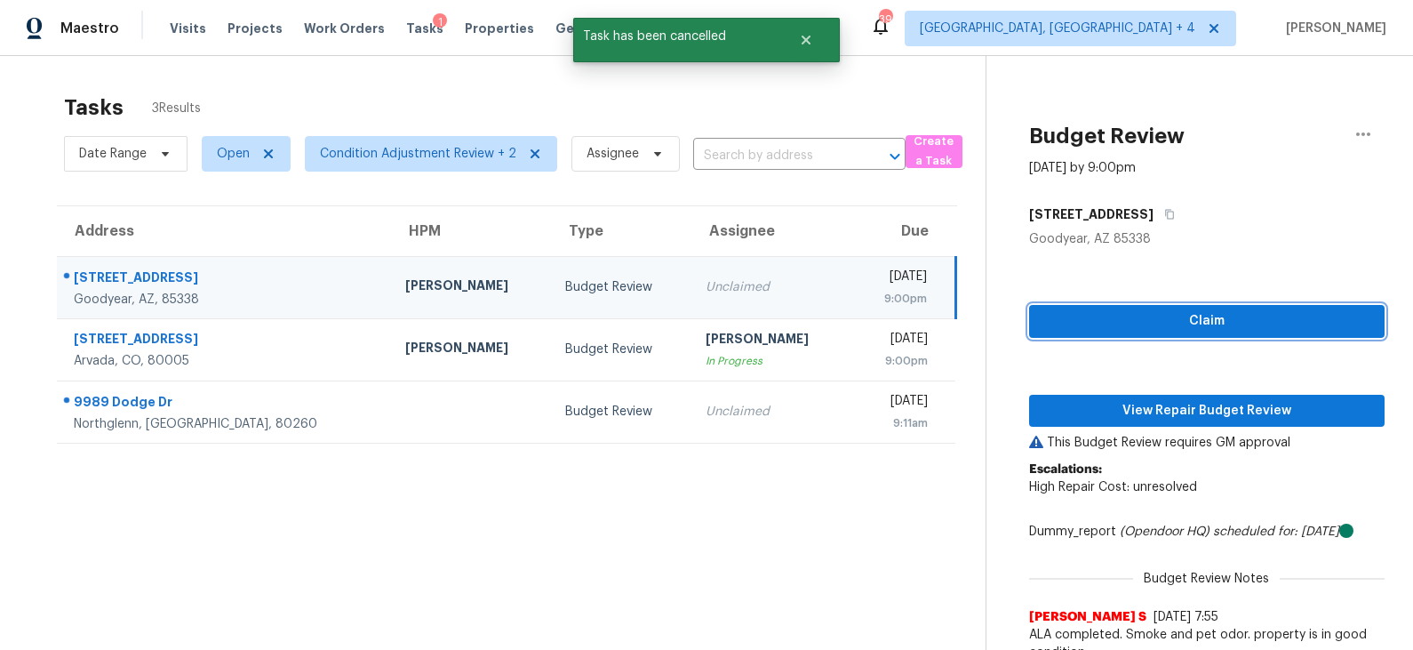
click at [1142, 320] on span "Claim" at bounding box center [1207, 321] width 327 height 22
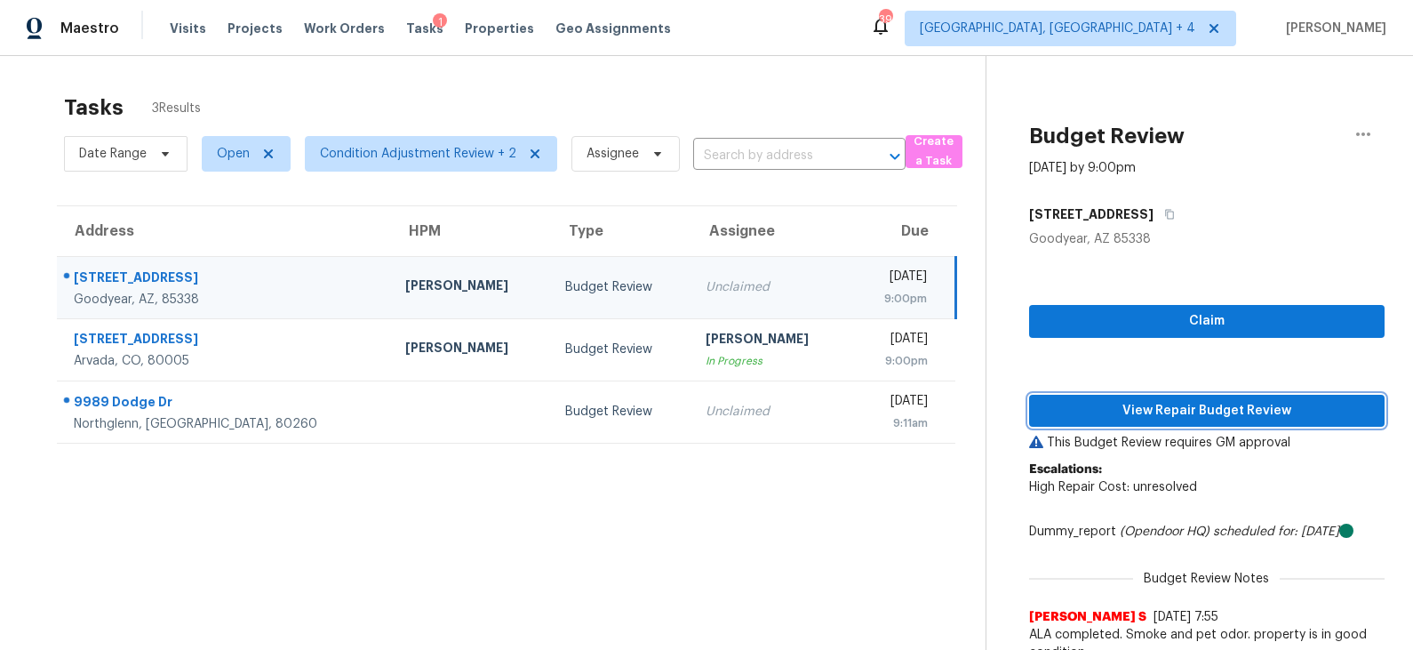
click at [1160, 400] on span "View Repair Budget Review" at bounding box center [1207, 411] width 327 height 22
